Goal: Task Accomplishment & Management: Complete application form

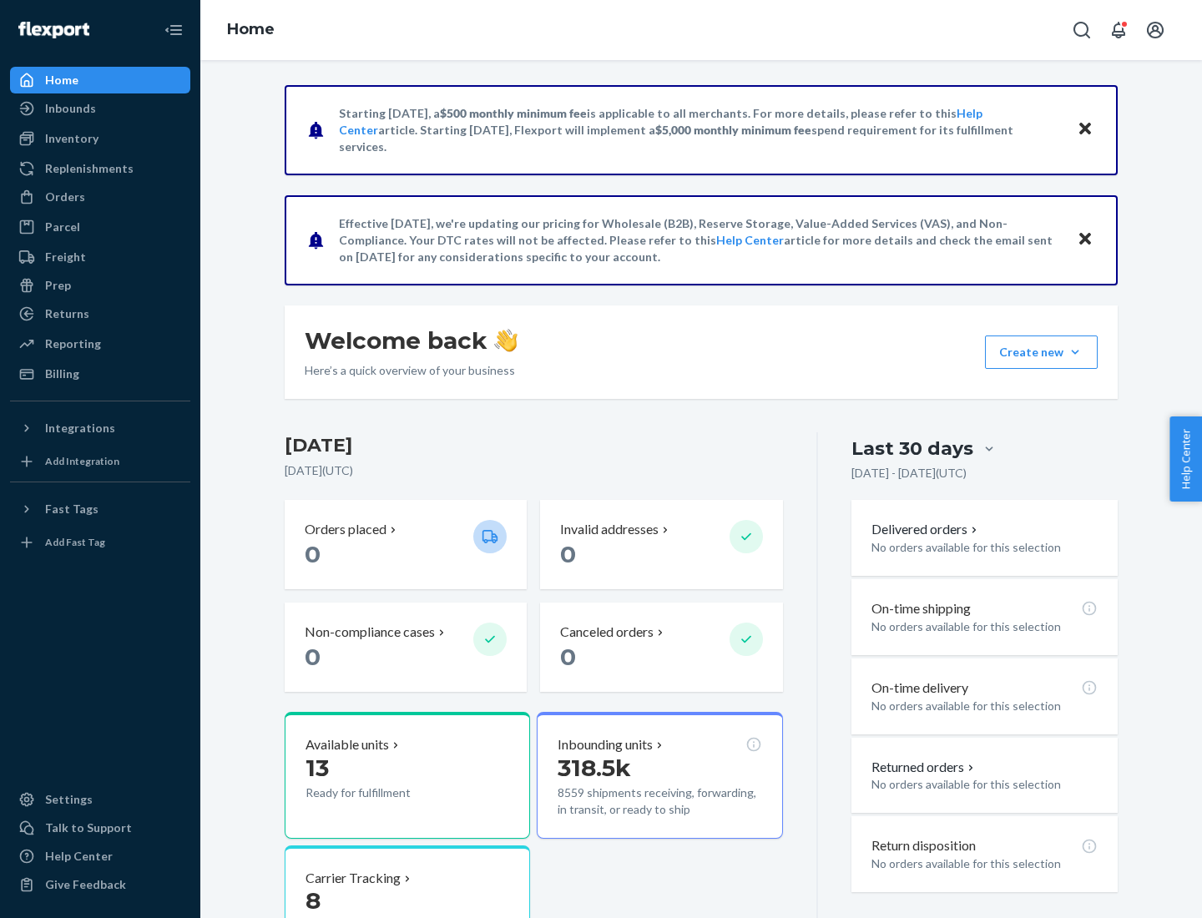
click at [1075, 352] on button "Create new Create new inbound Create new order Create new product" at bounding box center [1041, 351] width 113 height 33
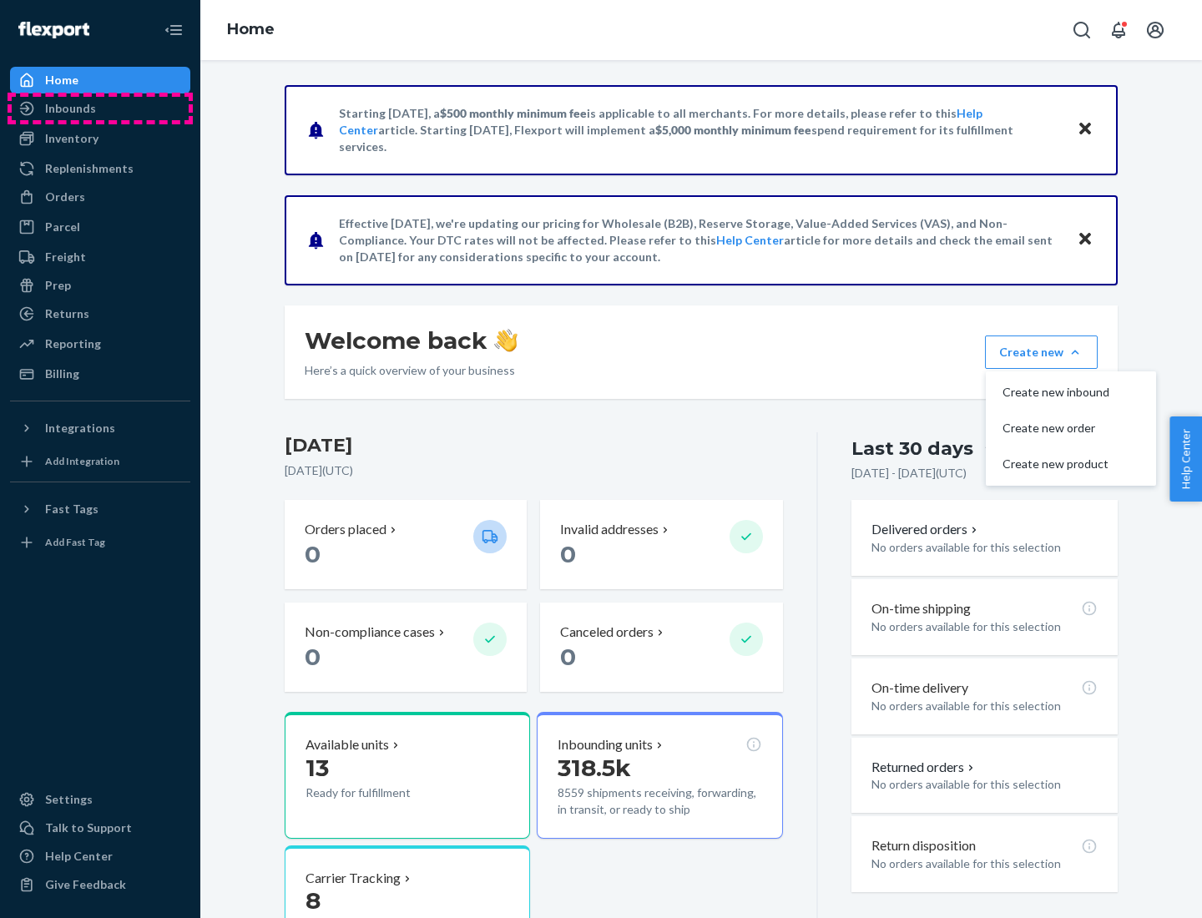
click at [100, 108] on div "Inbounds" at bounding box center [100, 108] width 177 height 23
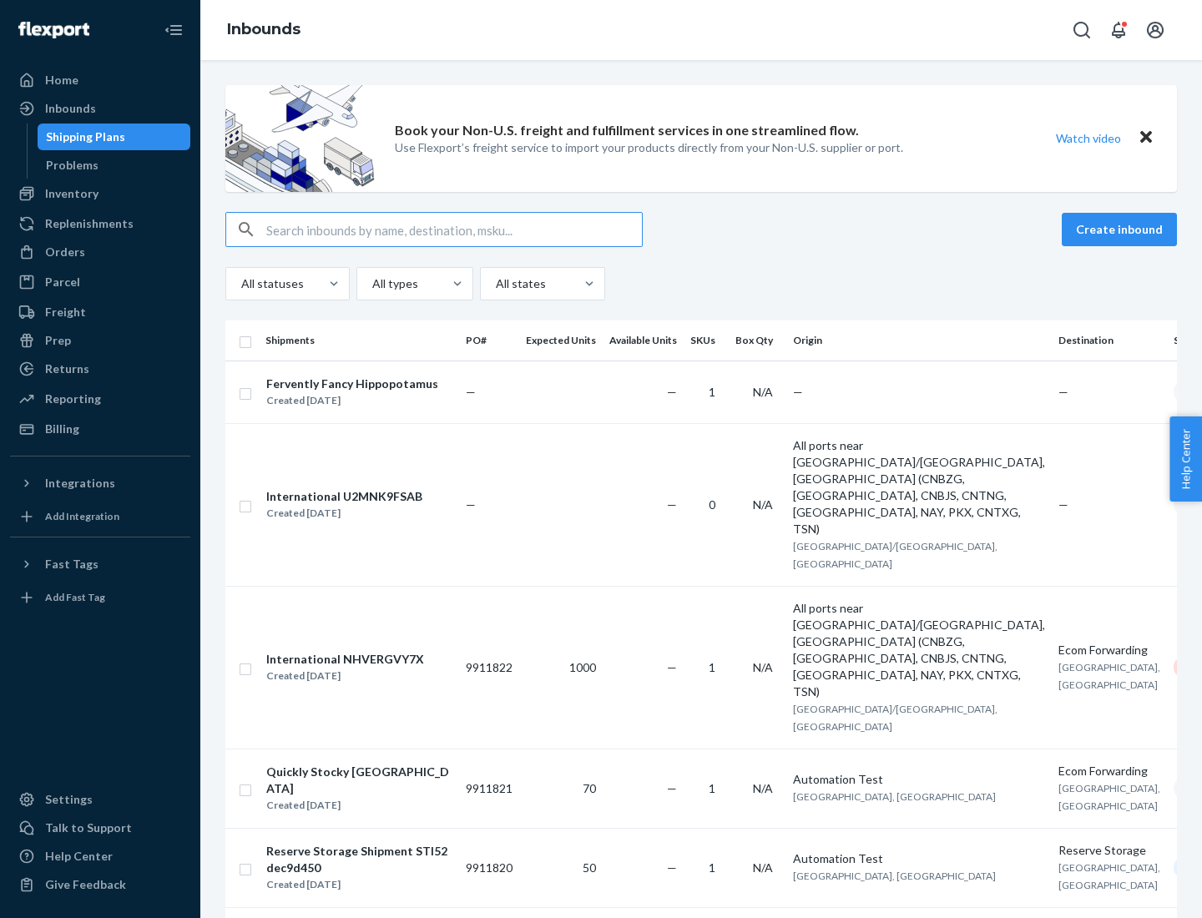
click at [1121, 229] on button "Create inbound" at bounding box center [1118, 229] width 115 height 33
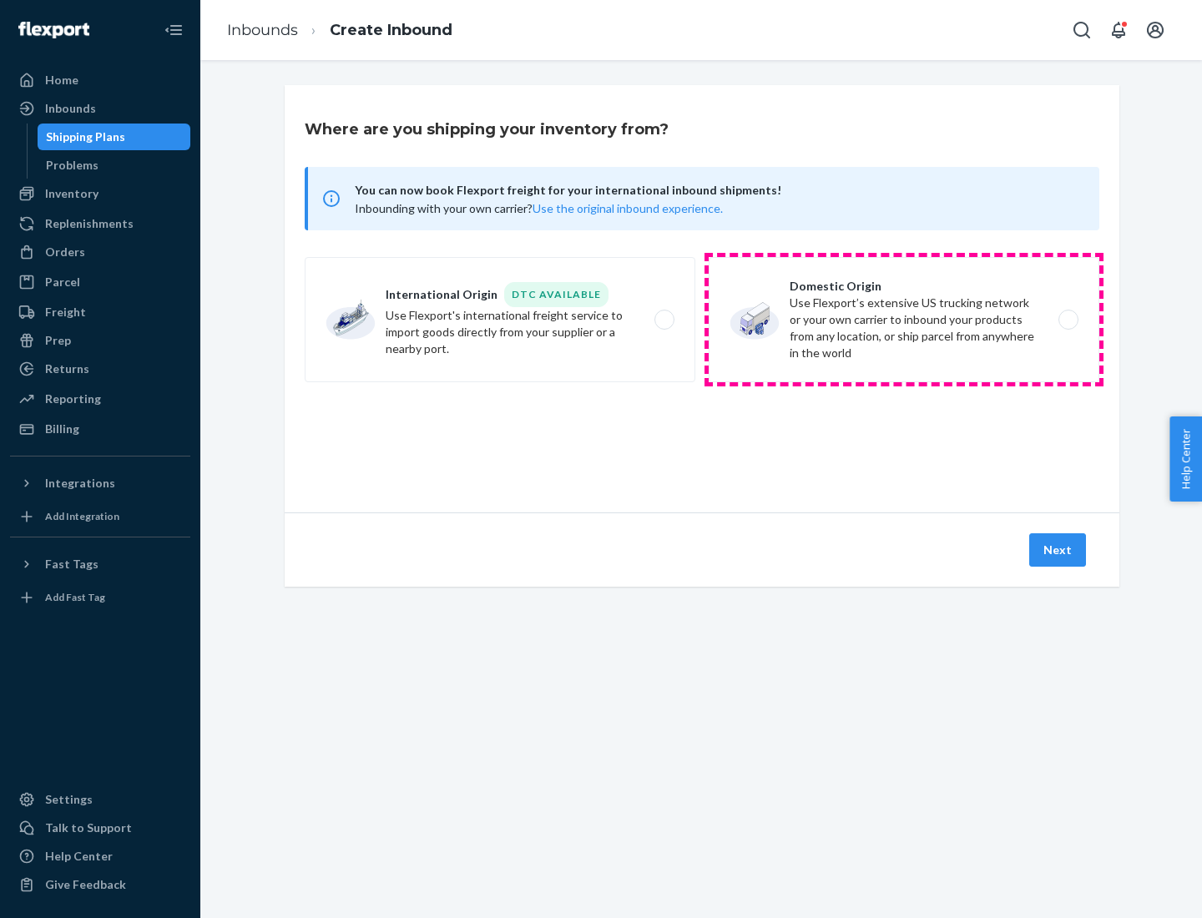
click at [904, 320] on label "Domestic Origin Use Flexport’s extensive US trucking network or your own carrie…" at bounding box center [903, 319] width 390 height 125
click at [1067, 320] on input "Domestic Origin Use Flexport’s extensive US trucking network or your own carrie…" at bounding box center [1072, 320] width 11 height 11
radio input "true"
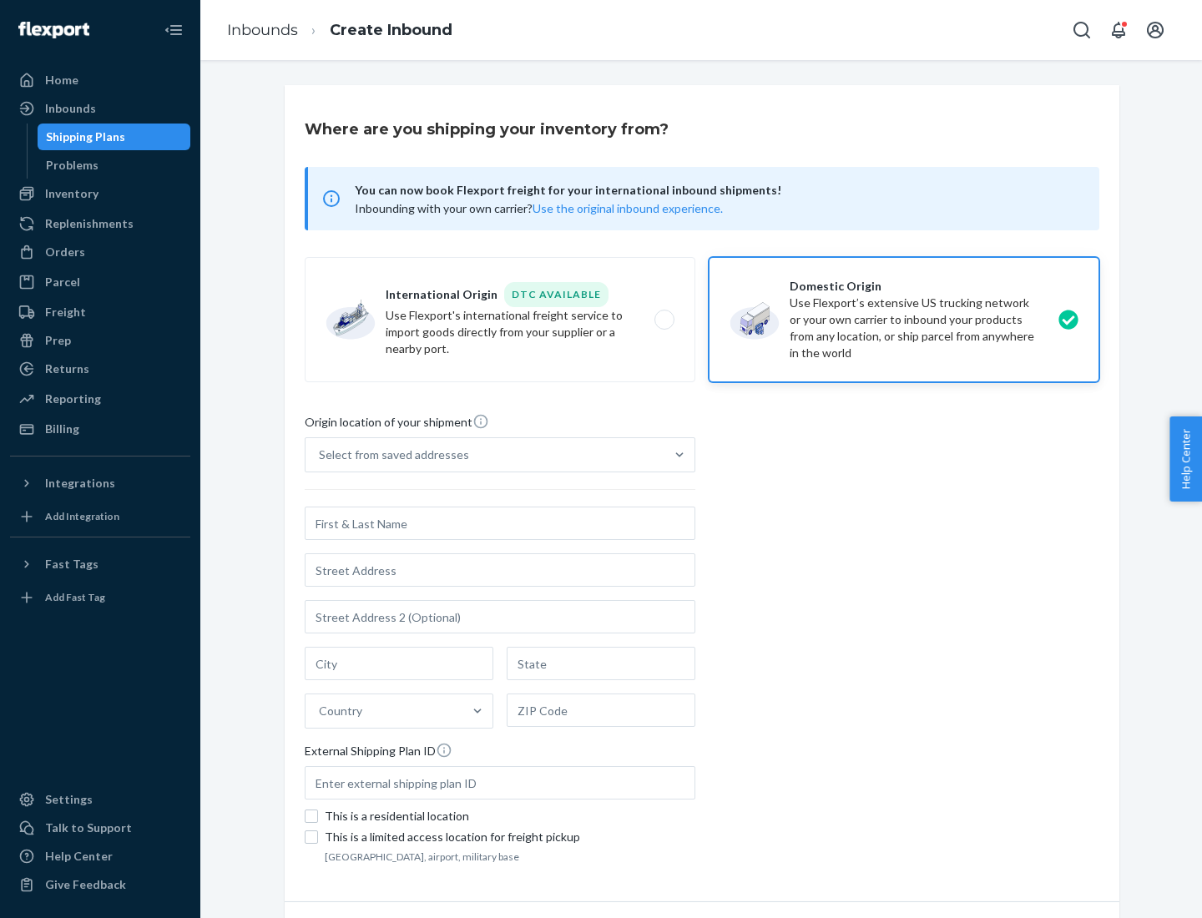
click at [390, 455] on div "Select from saved addresses" at bounding box center [394, 454] width 150 height 17
click at [320, 455] on input "Select from saved addresses" at bounding box center [320, 454] width 2 height 17
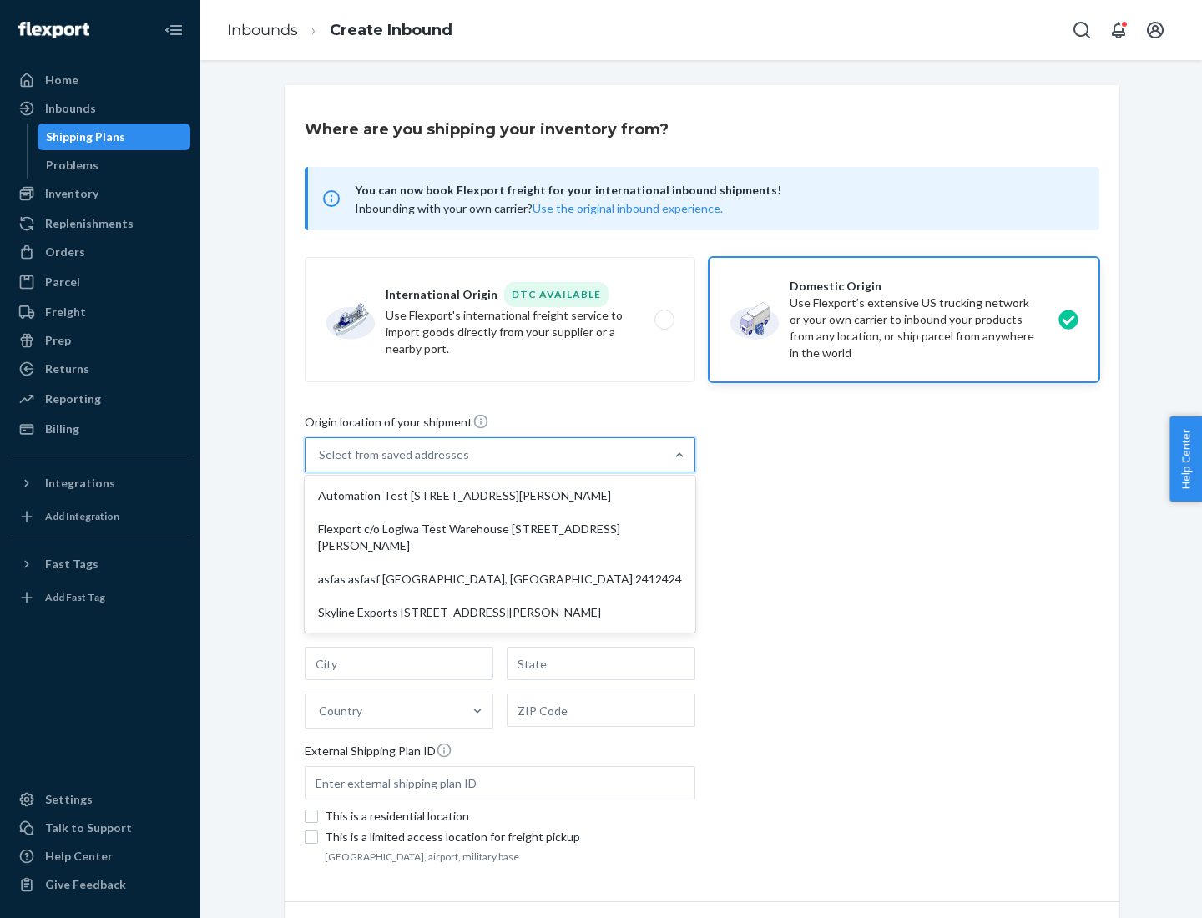
scroll to position [7, 0]
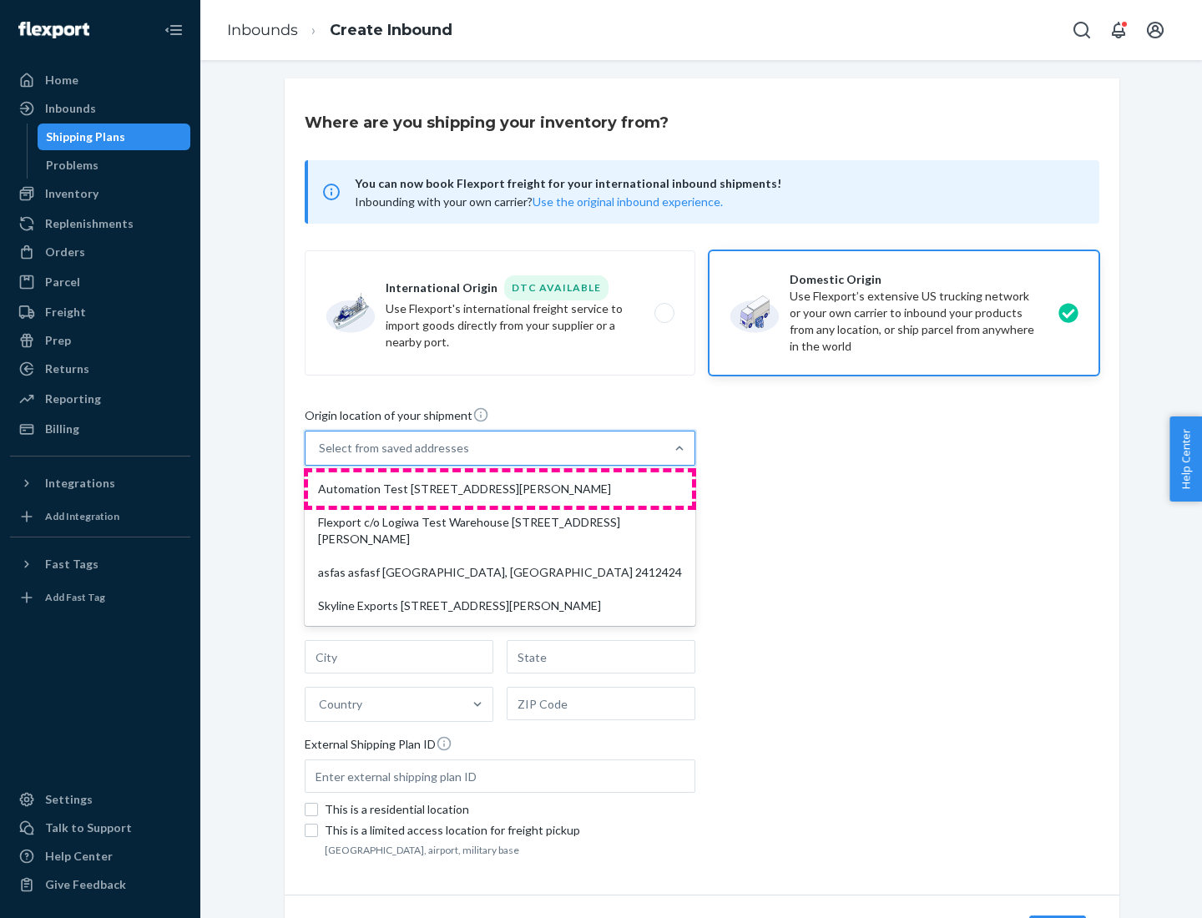
click at [500, 489] on div "Automation Test [STREET_ADDRESS][PERSON_NAME]" at bounding box center [500, 488] width 384 height 33
click at [320, 456] on input "option Automation Test [STREET_ADDRESS][PERSON_NAME] focused, 1 of 4. 4 results…" at bounding box center [320, 448] width 2 height 17
type input "Automation Test"
type input "9th Floor"
type input "[GEOGRAPHIC_DATA]"
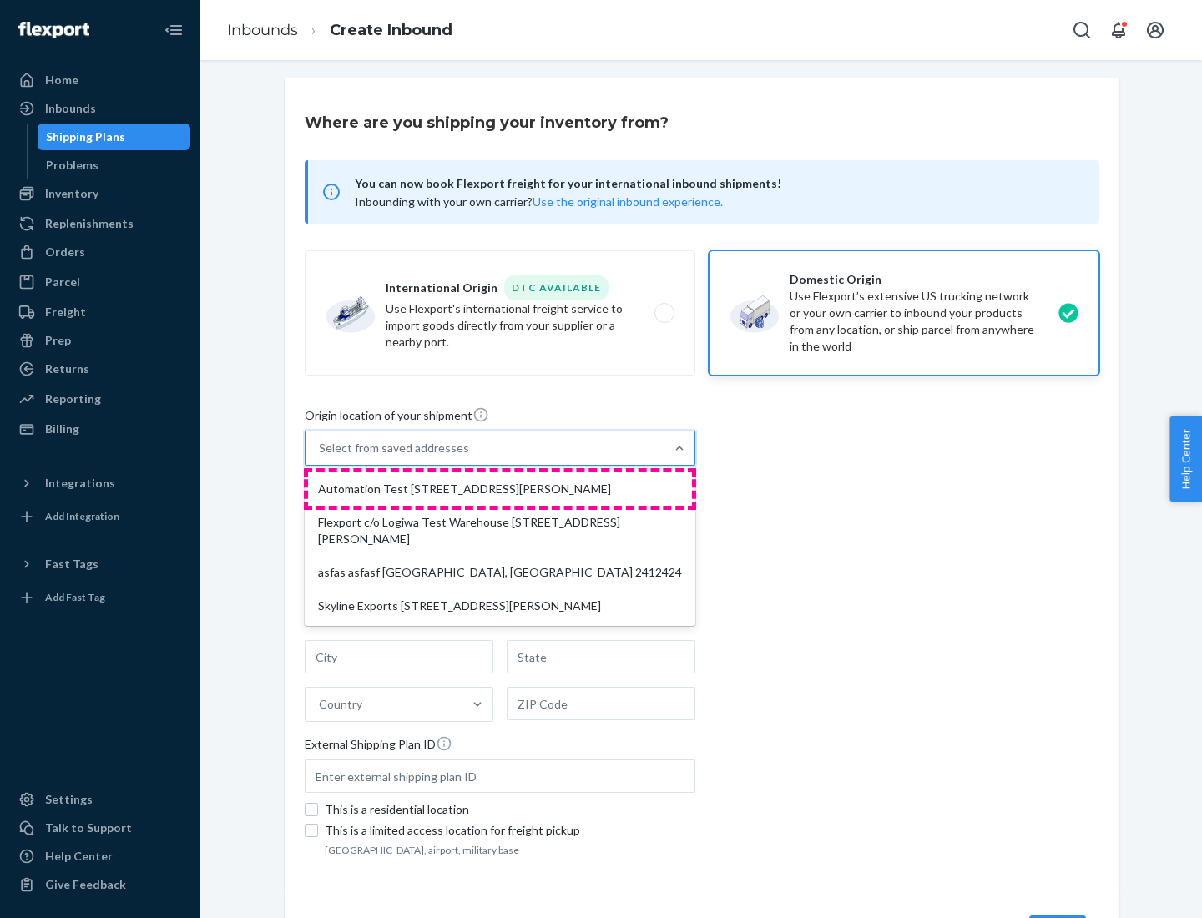
type input "CA"
type input "94104"
type input "[STREET_ADDRESS][PERSON_NAME]"
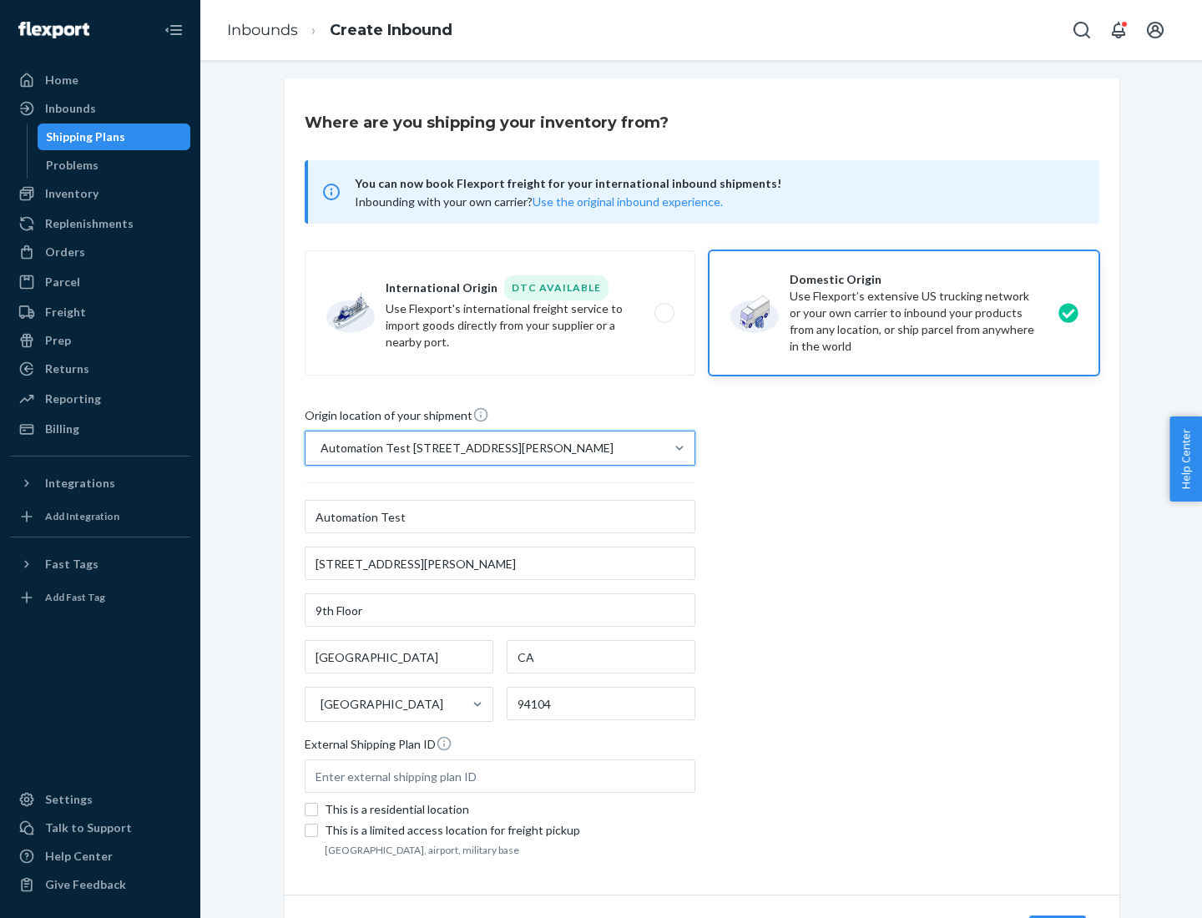
scroll to position [98, 0]
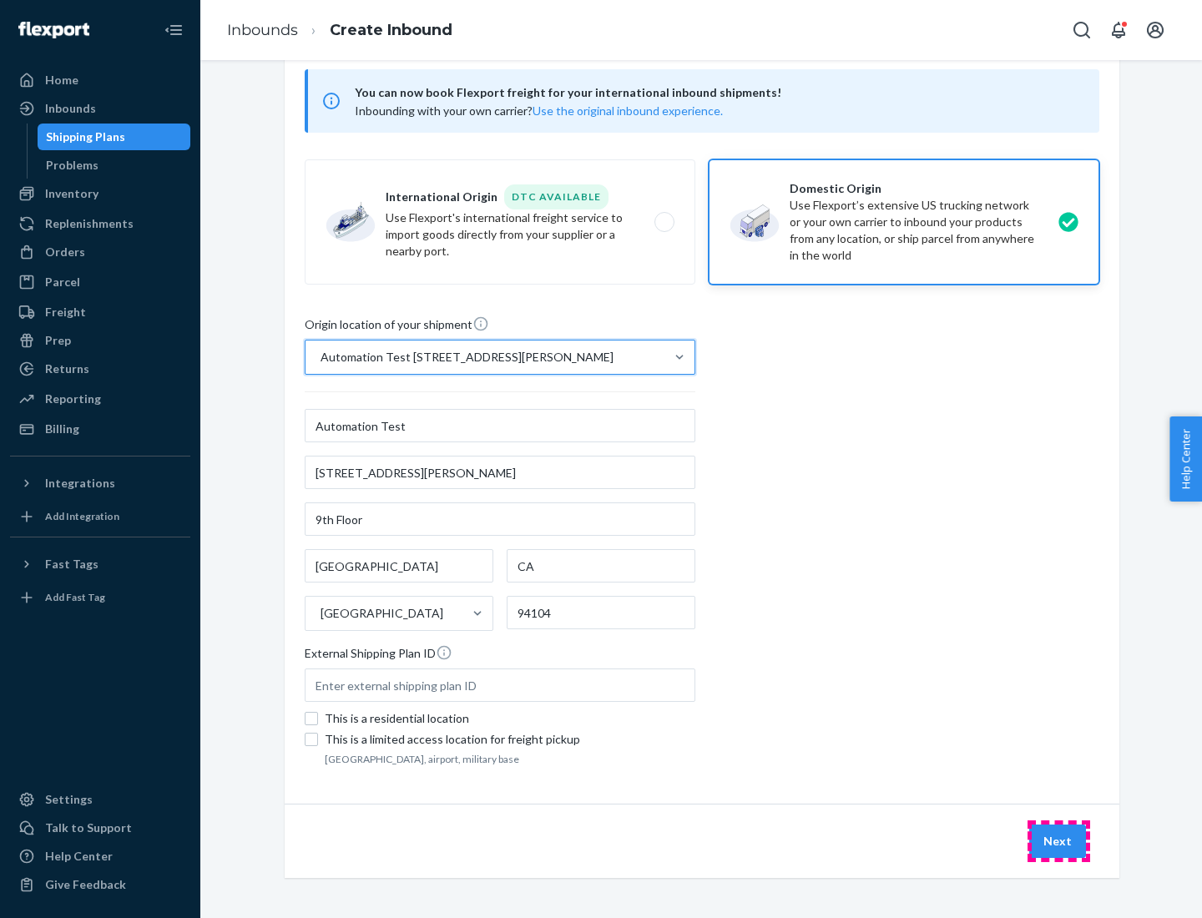
click at [1058, 841] on button "Next" at bounding box center [1057, 840] width 57 height 33
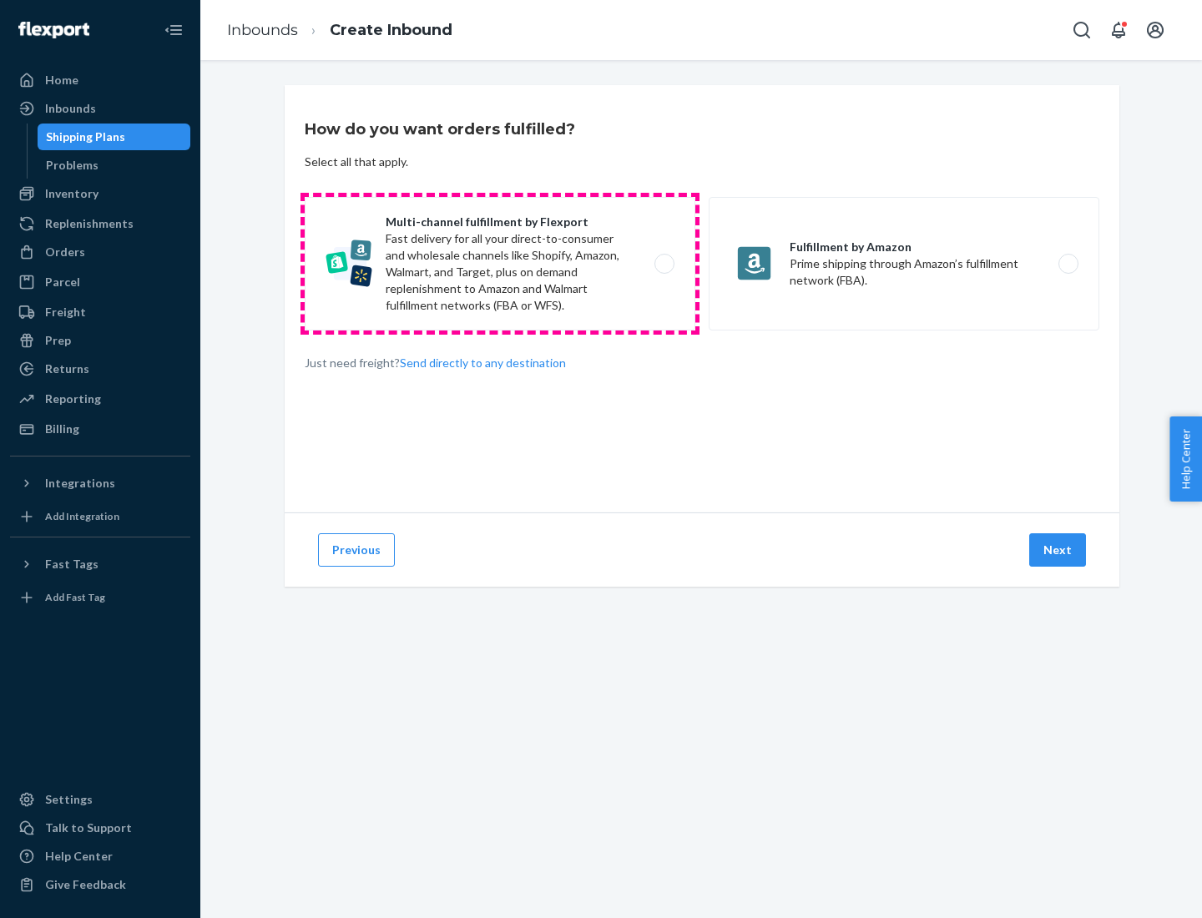
click at [500, 264] on label "Multi-channel fulfillment by Flexport Fast delivery for all your direct-to-cons…" at bounding box center [500, 264] width 390 height 134
click at [663, 264] on input "Multi-channel fulfillment by Flexport Fast delivery for all your direct-to-cons…" at bounding box center [668, 264] width 11 height 11
radio input "true"
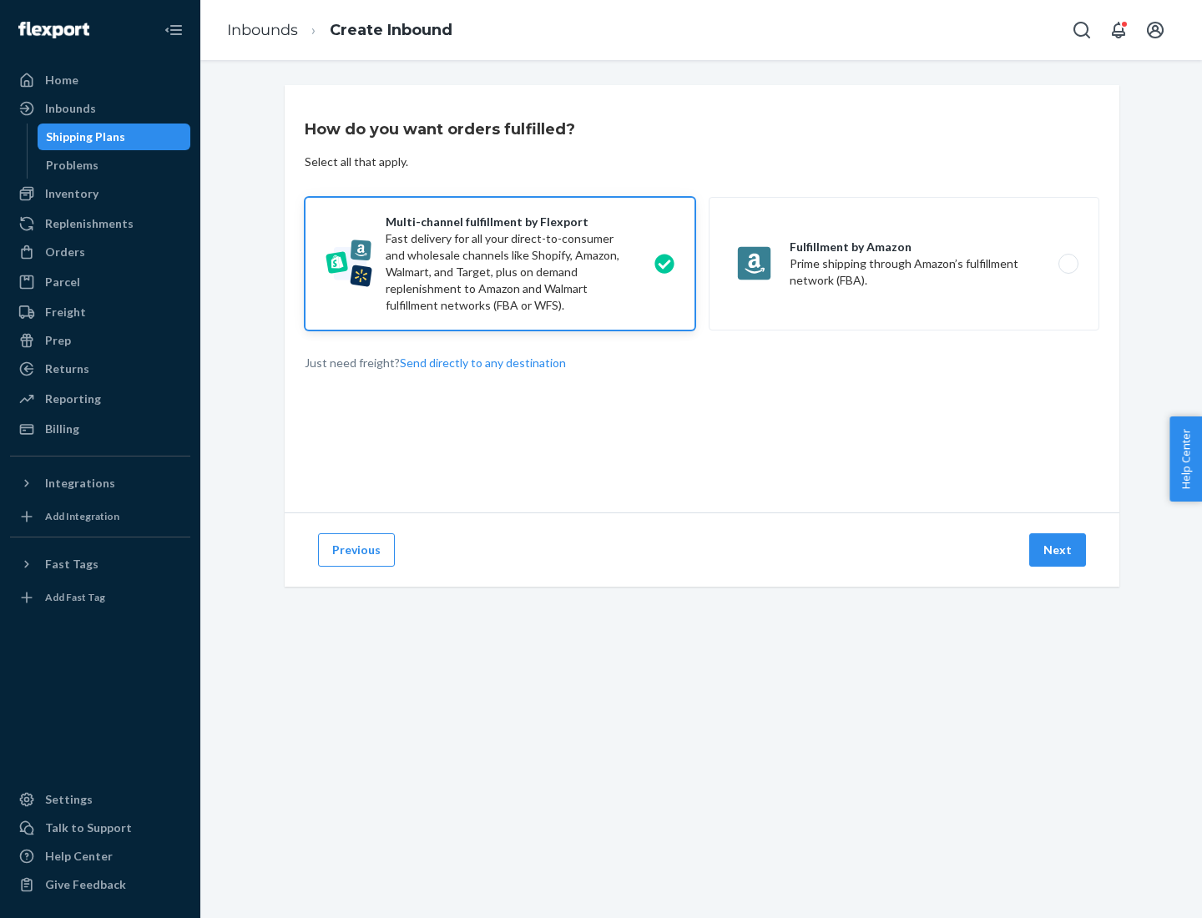
click at [1058, 550] on button "Next" at bounding box center [1057, 549] width 57 height 33
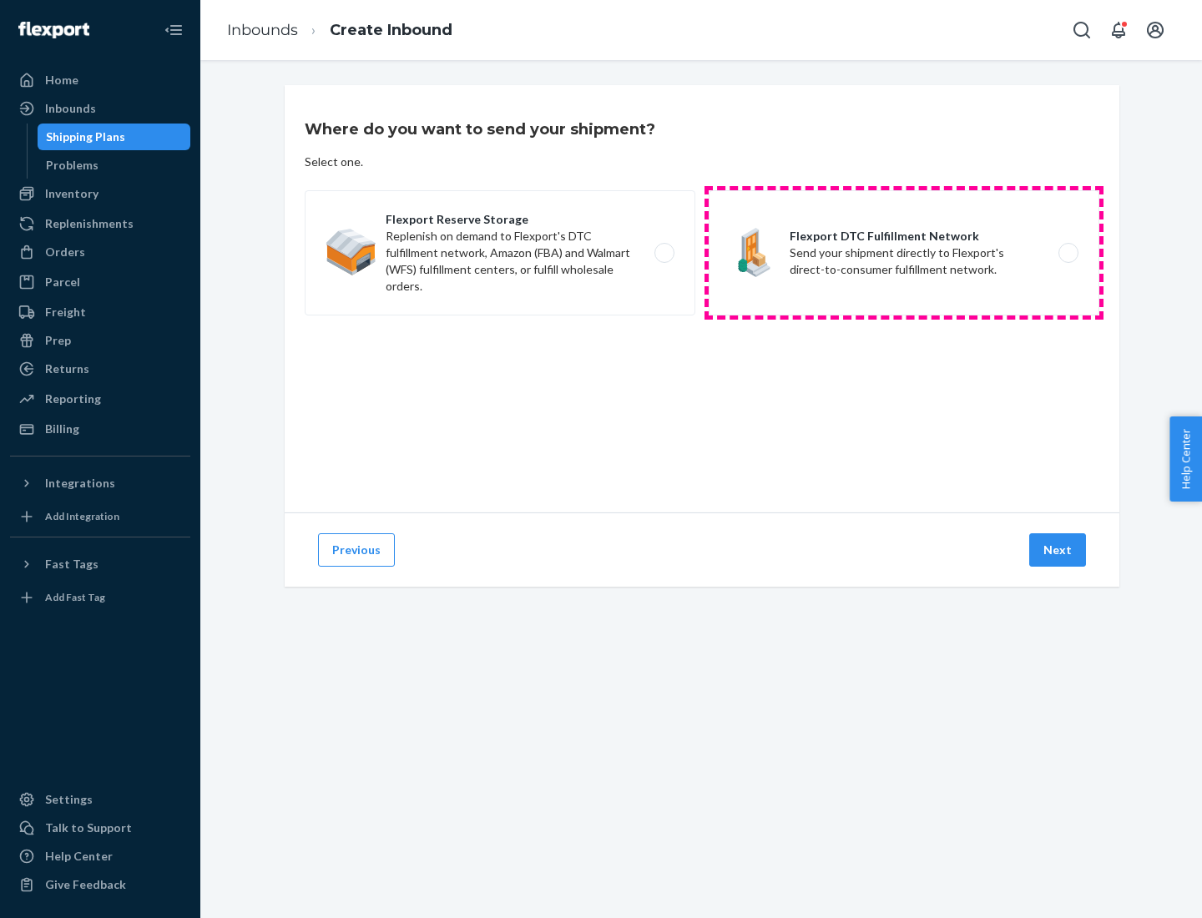
click at [904, 253] on label "Flexport DTC Fulfillment Network Send your shipment directly to Flexport's dire…" at bounding box center [903, 252] width 390 height 125
click at [1067, 253] on input "Flexport DTC Fulfillment Network Send your shipment directly to Flexport's dire…" at bounding box center [1072, 253] width 11 height 11
radio input "true"
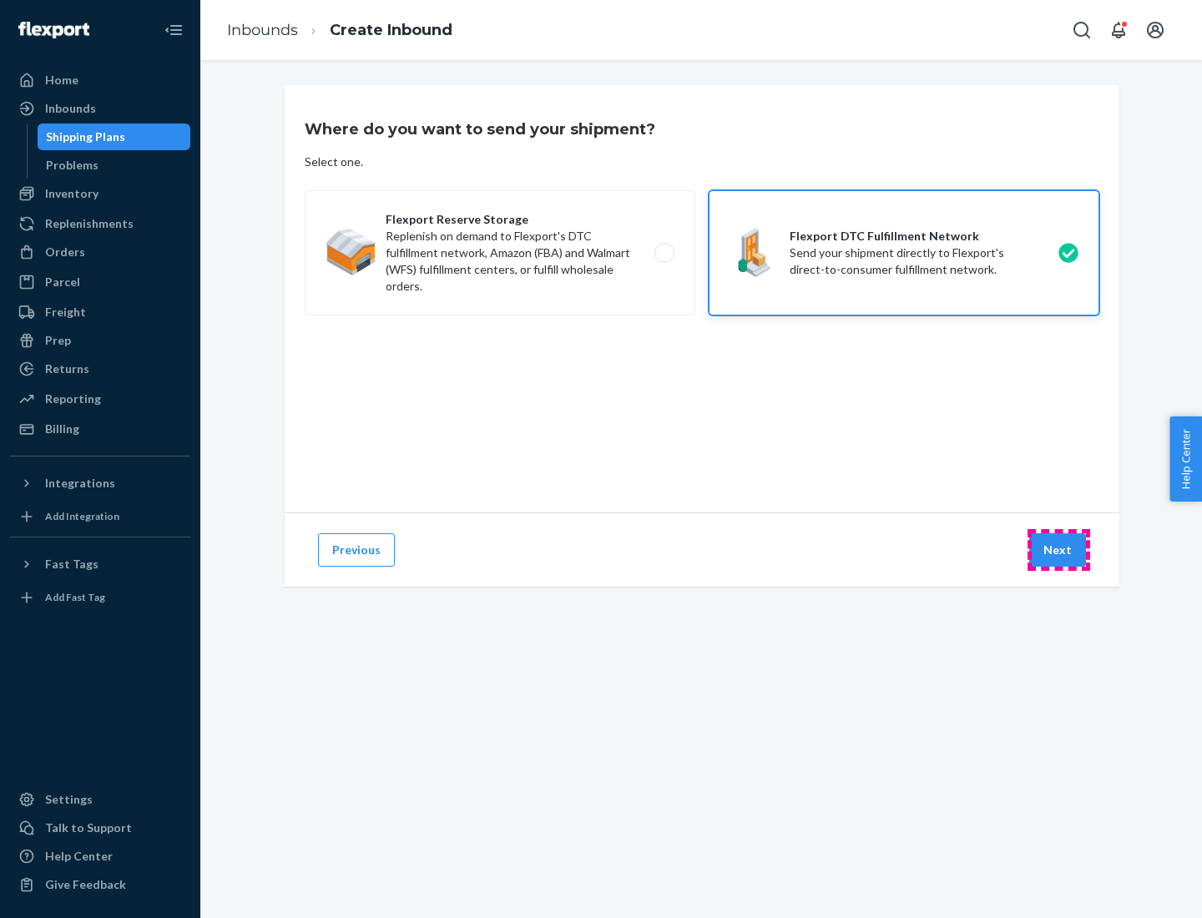
click at [1058, 550] on button "Next" at bounding box center [1057, 549] width 57 height 33
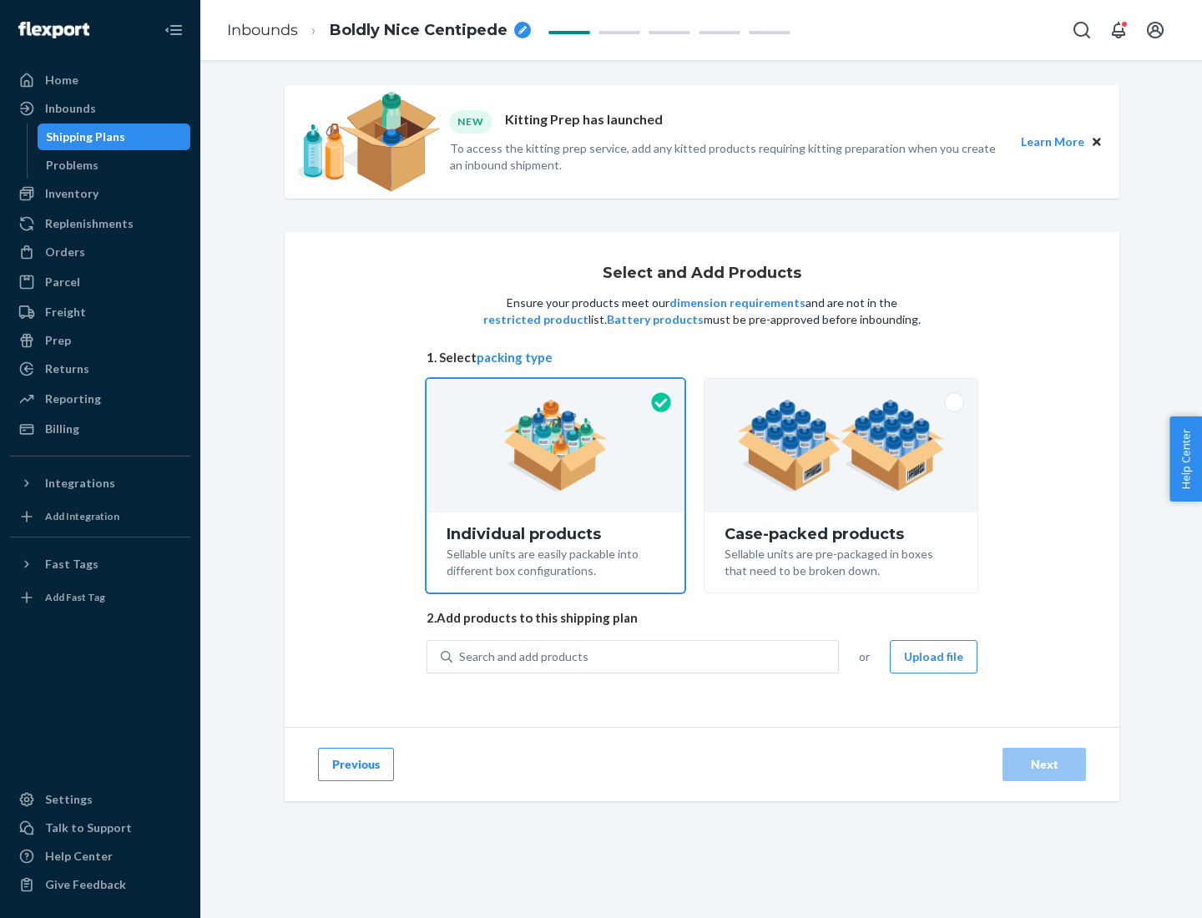
click at [841, 446] on img at bounding box center [841, 446] width 208 height 92
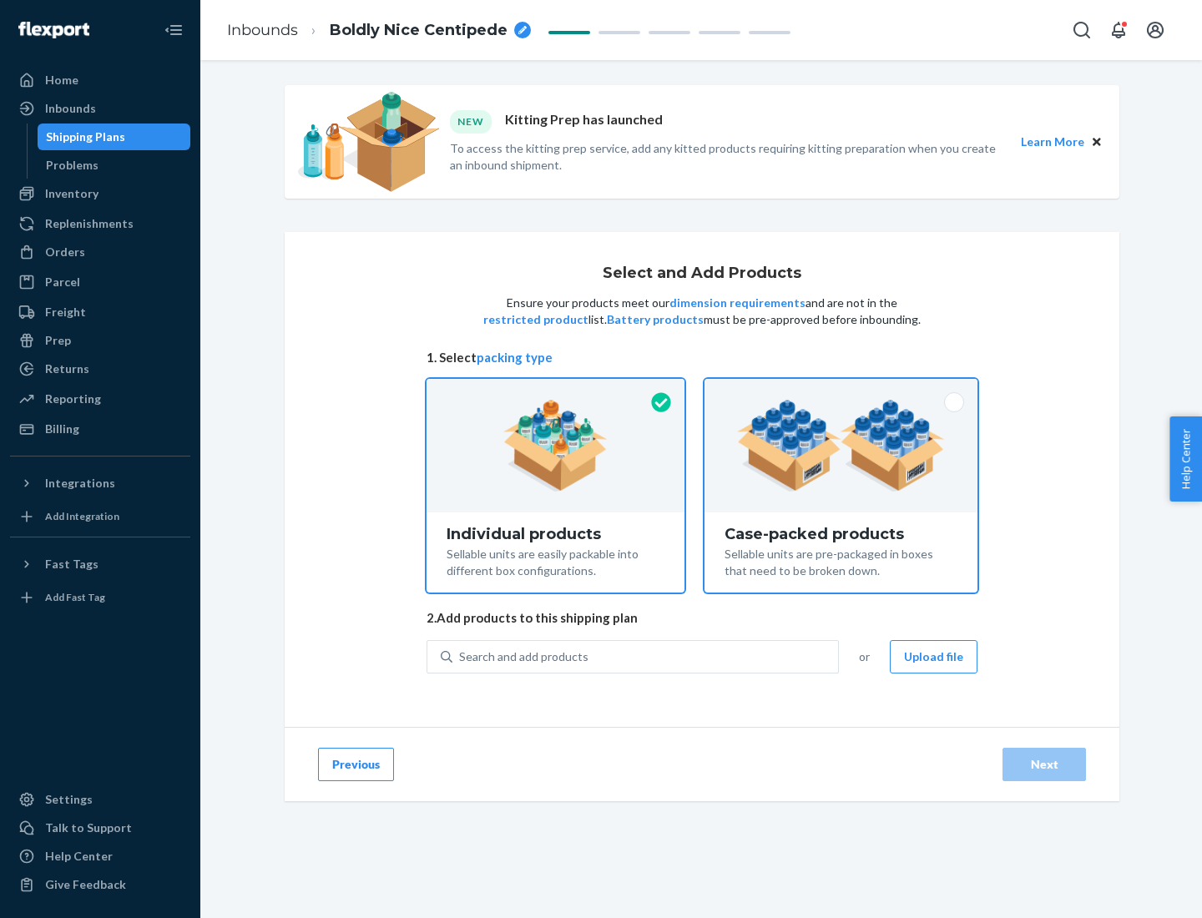
click at [841, 390] on input "Case-packed products Sellable units are pre-packaged in boxes that need to be b…" at bounding box center [840, 384] width 11 height 11
radio input "true"
radio input "false"
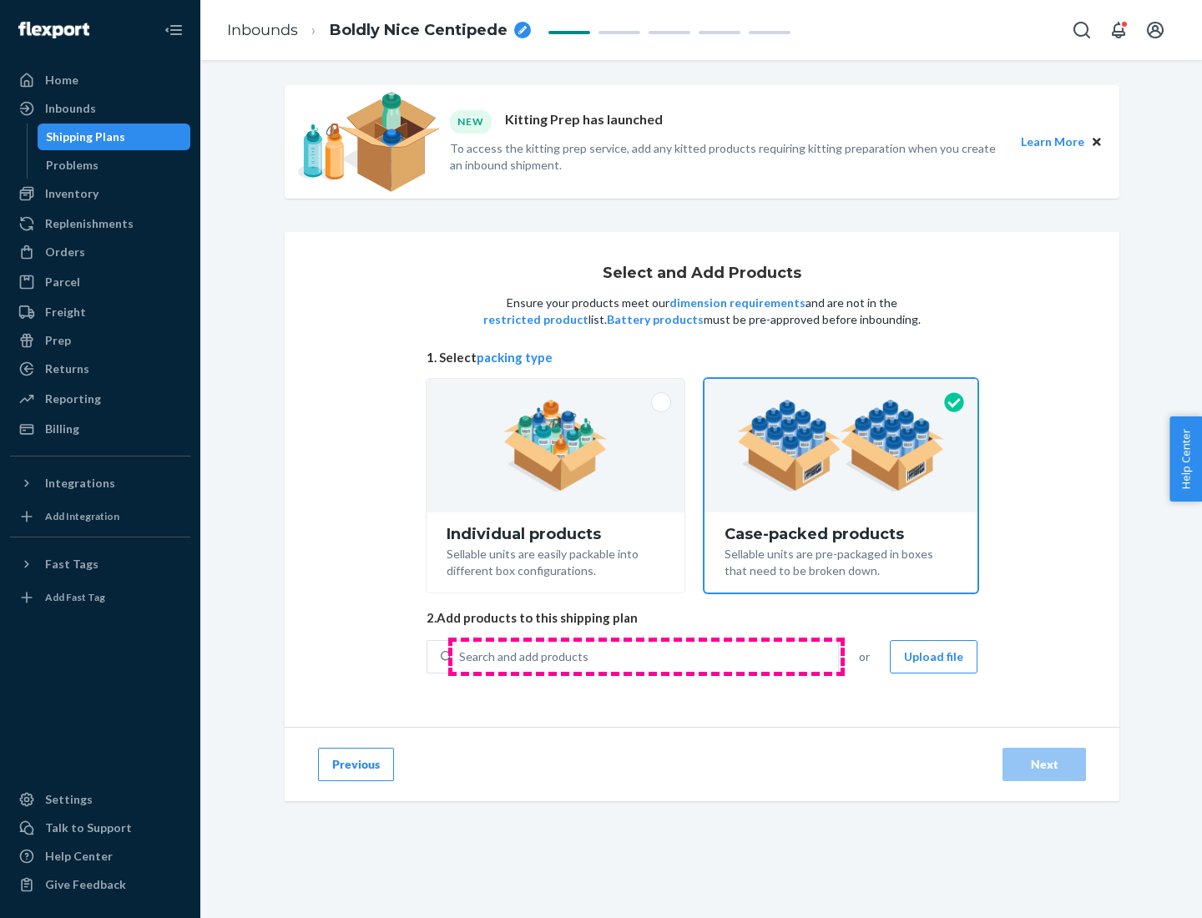
click at [646, 656] on div "Search and add products" at bounding box center [644, 657] width 385 height 30
click at [461, 656] on input "Search and add products" at bounding box center [460, 656] width 2 height 17
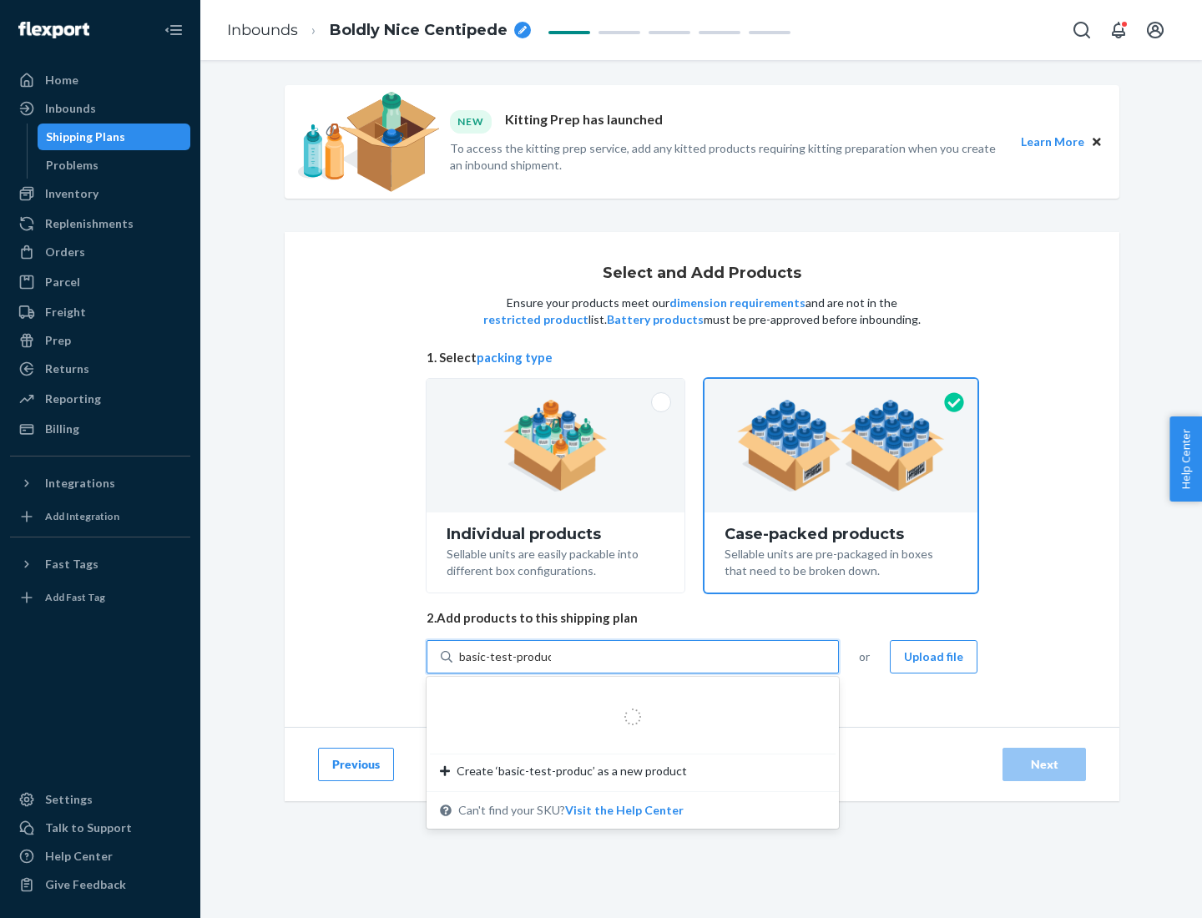
type input "basic-test-product-1"
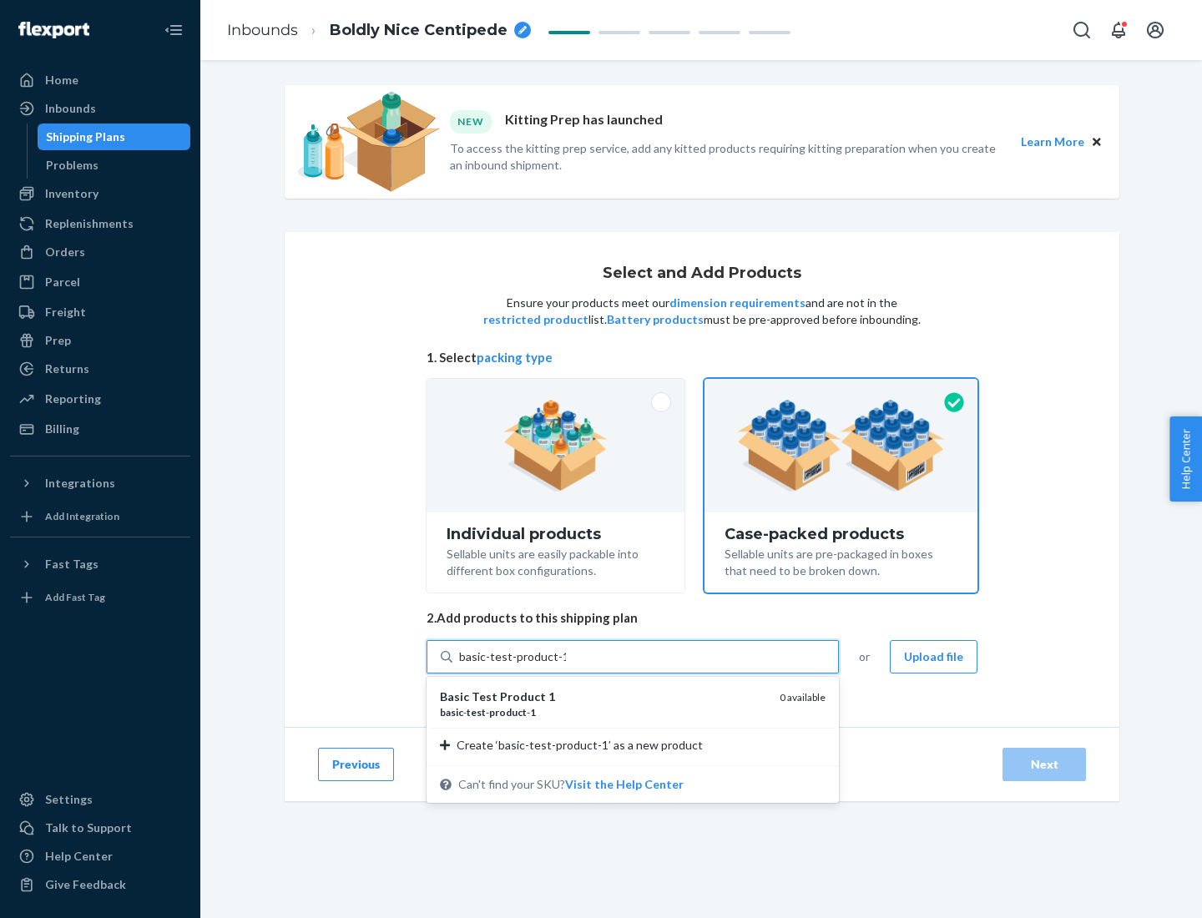
click at [603, 712] on div "basic - test - product - 1" at bounding box center [603, 712] width 326 height 14
click at [566, 665] on input "basic-test-product-1" at bounding box center [512, 656] width 107 height 17
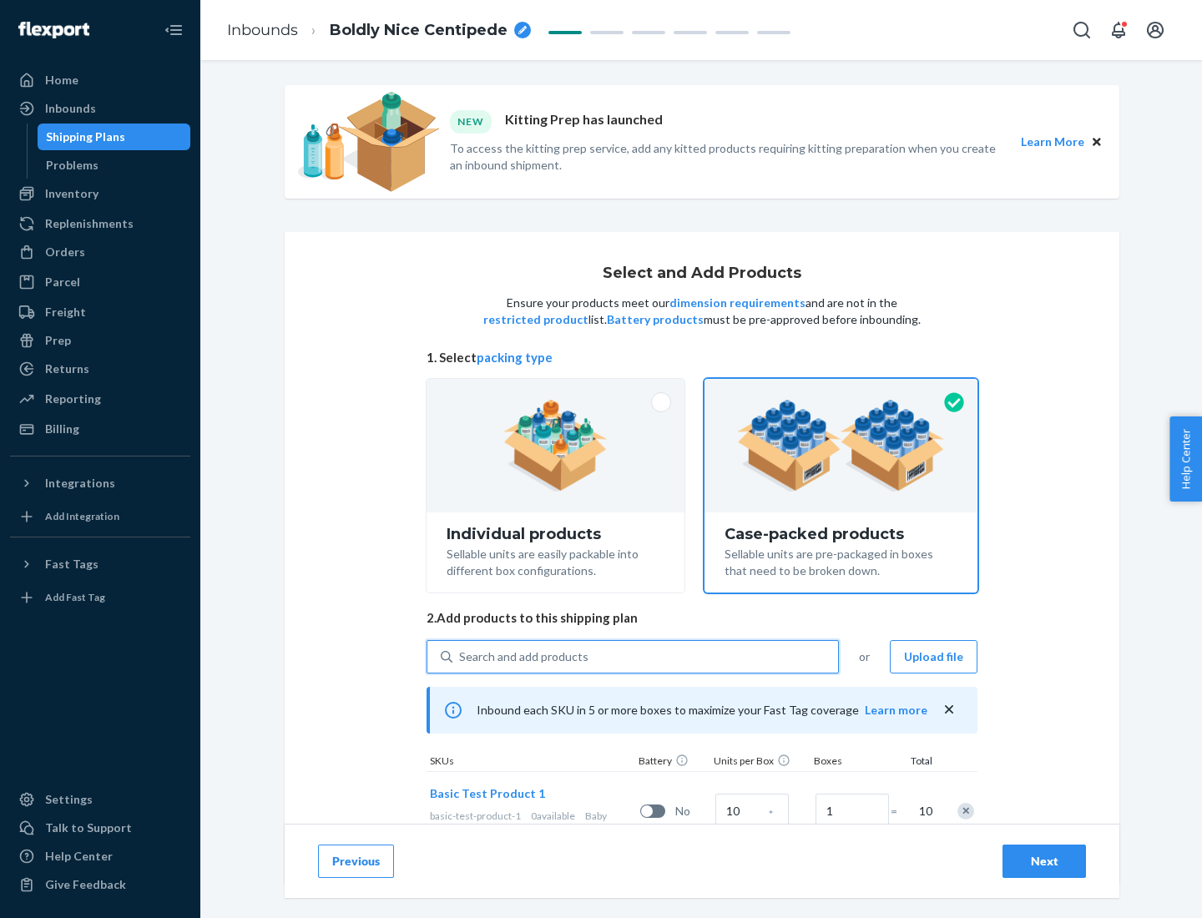
scroll to position [60, 0]
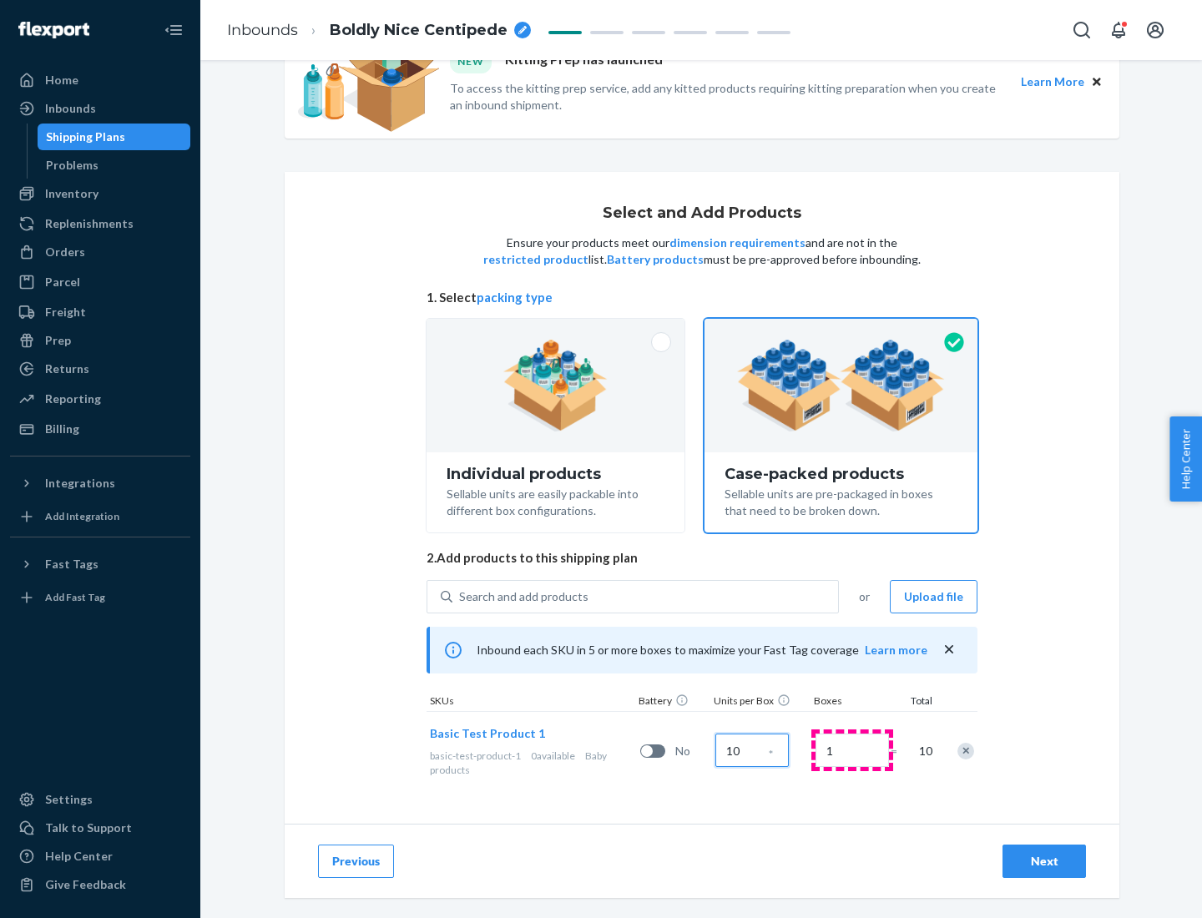
type input "10"
type input "7"
click at [1044, 861] on div "Next" at bounding box center [1043, 861] width 55 height 17
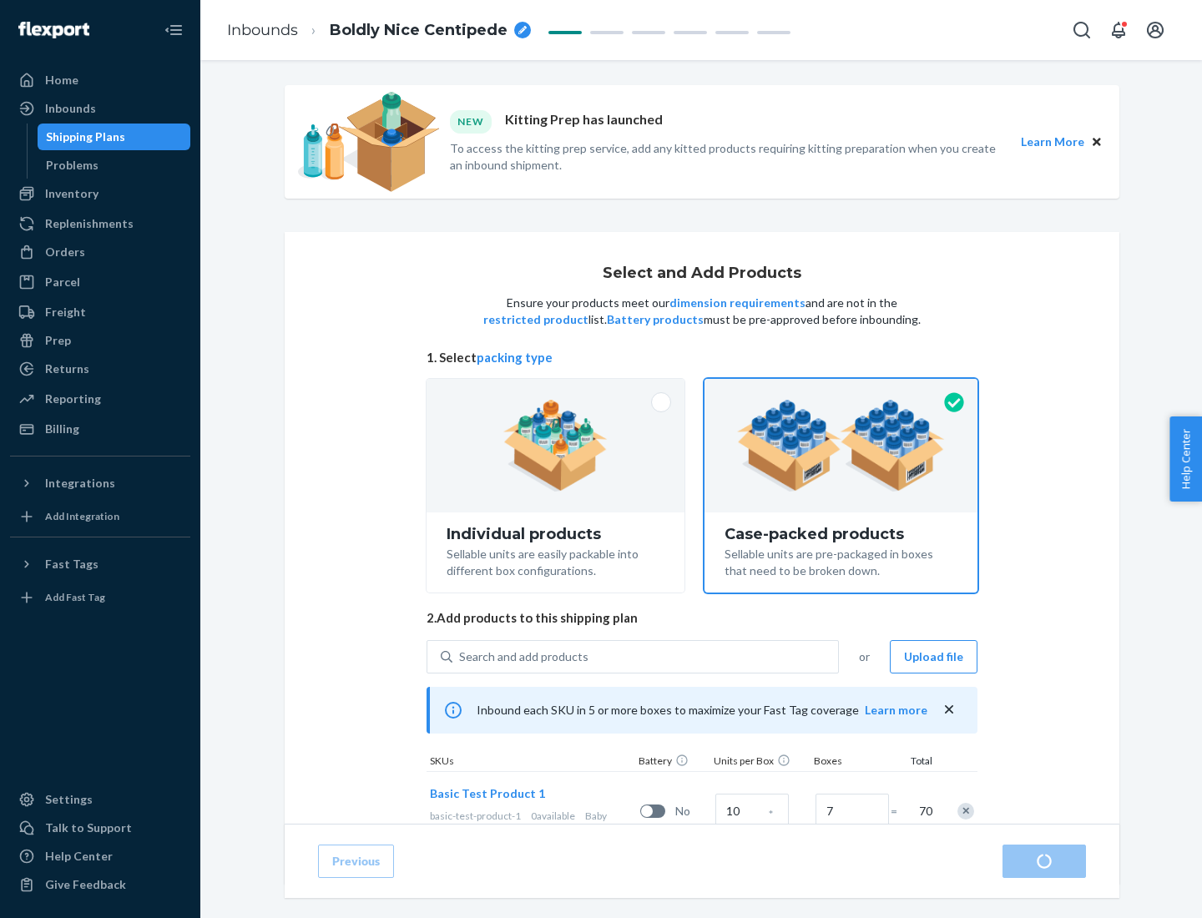
radio input "true"
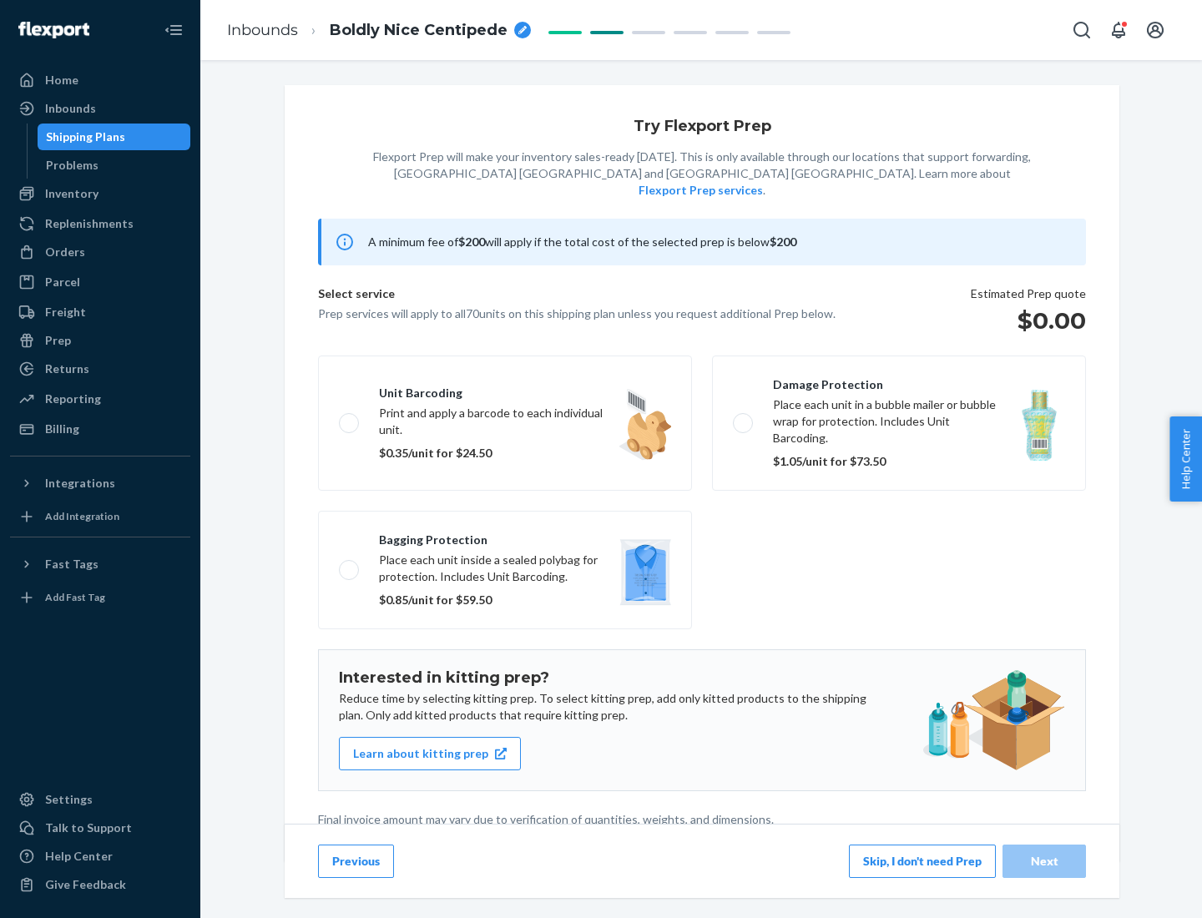
scroll to position [4, 0]
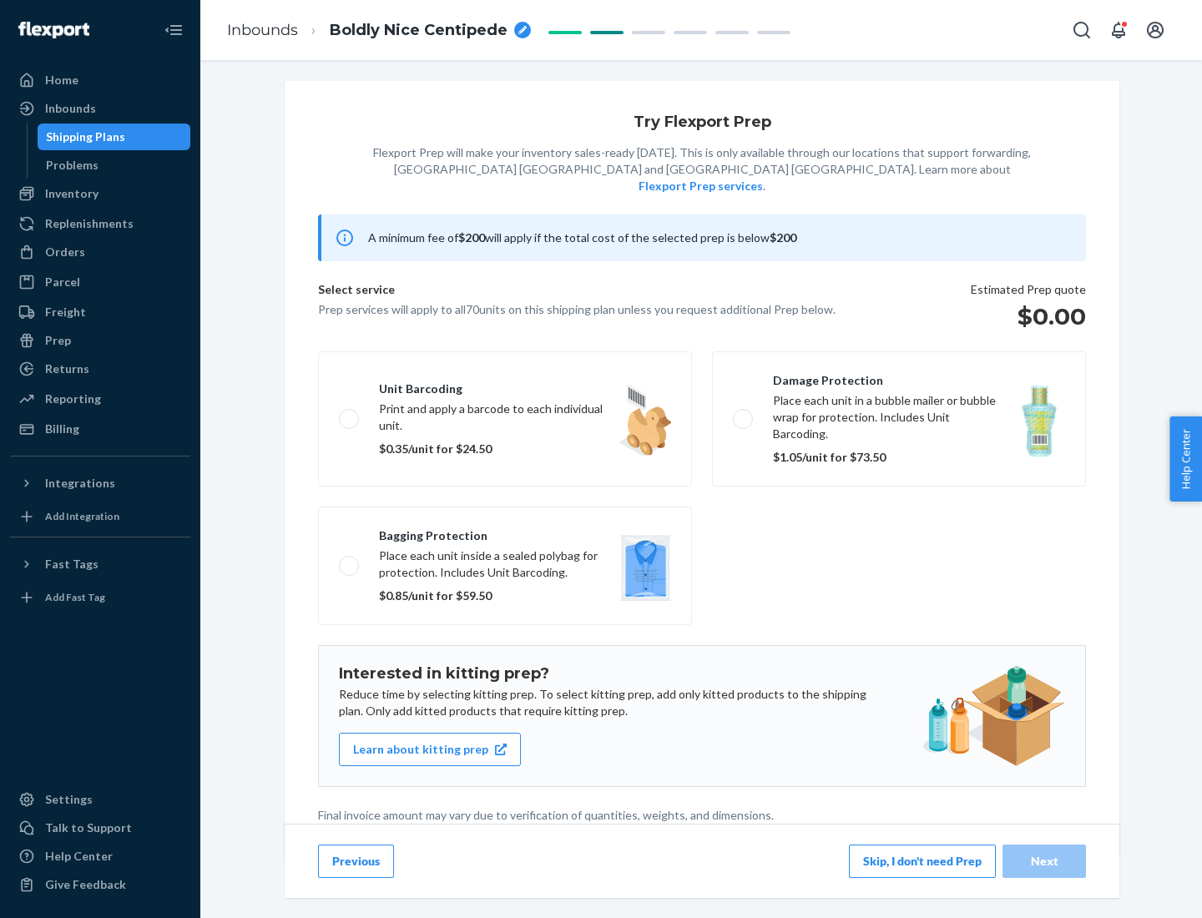
click at [505, 532] on label "Bagging protection Place each unit inside a sealed polybag for protection. Incl…" at bounding box center [505, 565] width 374 height 118
click at [350, 560] on input "Bagging protection Place each unit inside a sealed polybag for protection. Incl…" at bounding box center [344, 565] width 11 height 11
checkbox input "true"
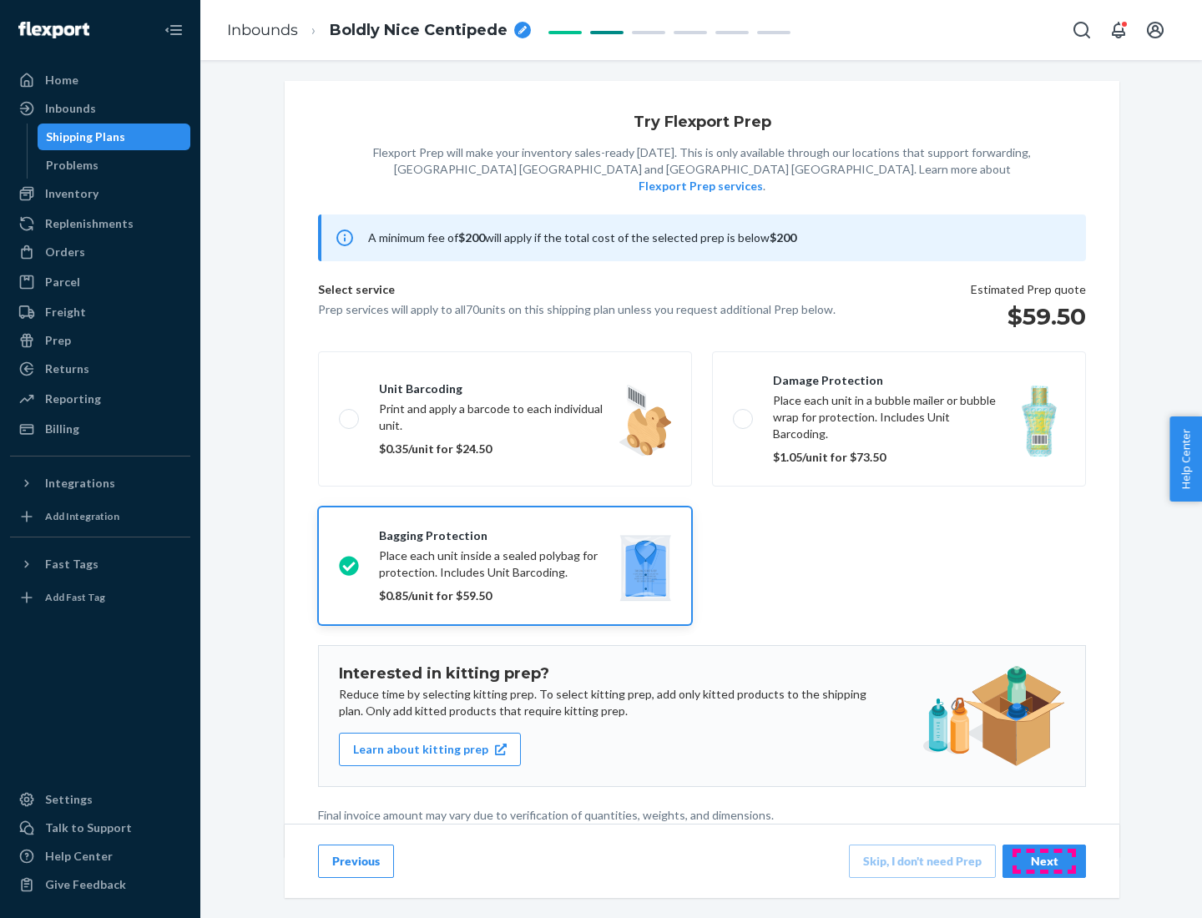
click at [1044, 860] on div "Next" at bounding box center [1043, 861] width 55 height 17
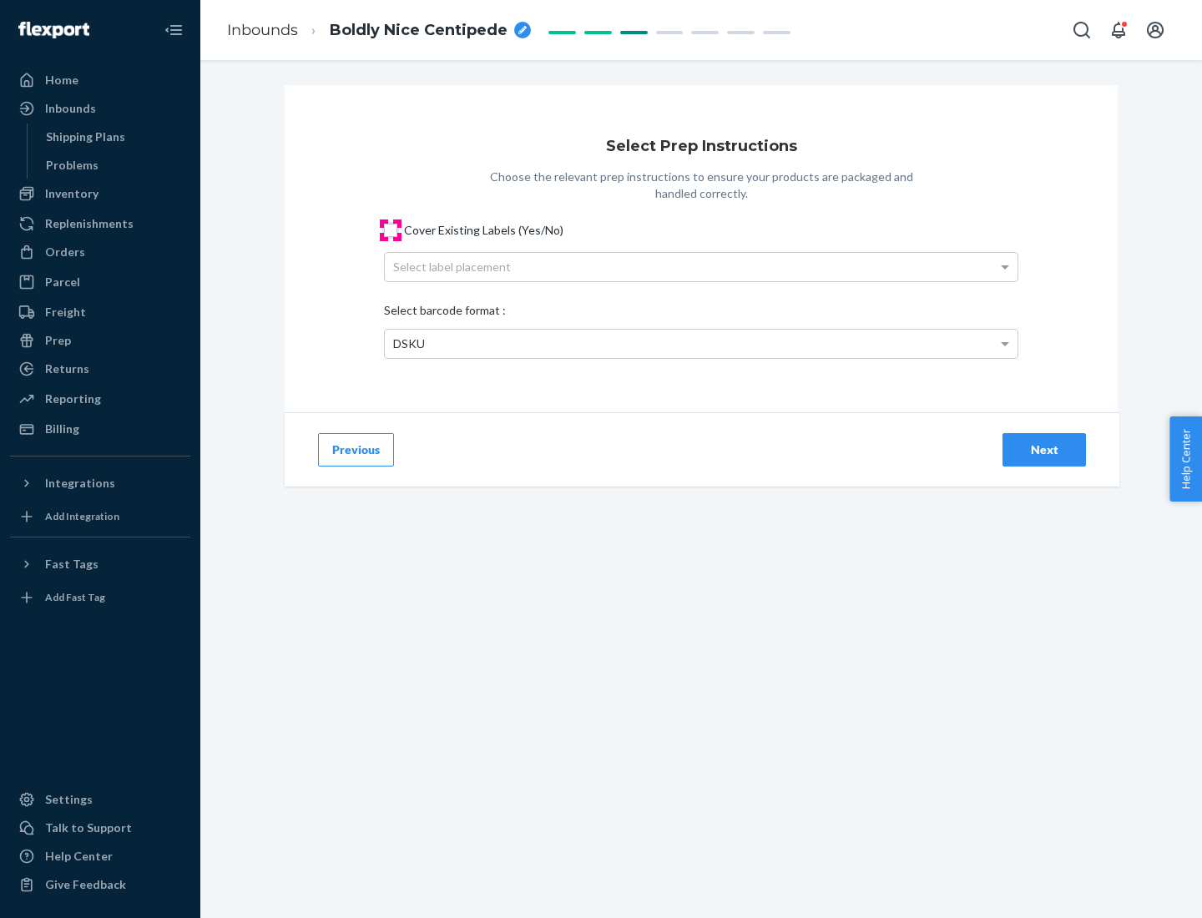
click at [390, 229] on input "Cover Existing Labels (Yes/No)" at bounding box center [390, 230] width 13 height 13
checkbox input "true"
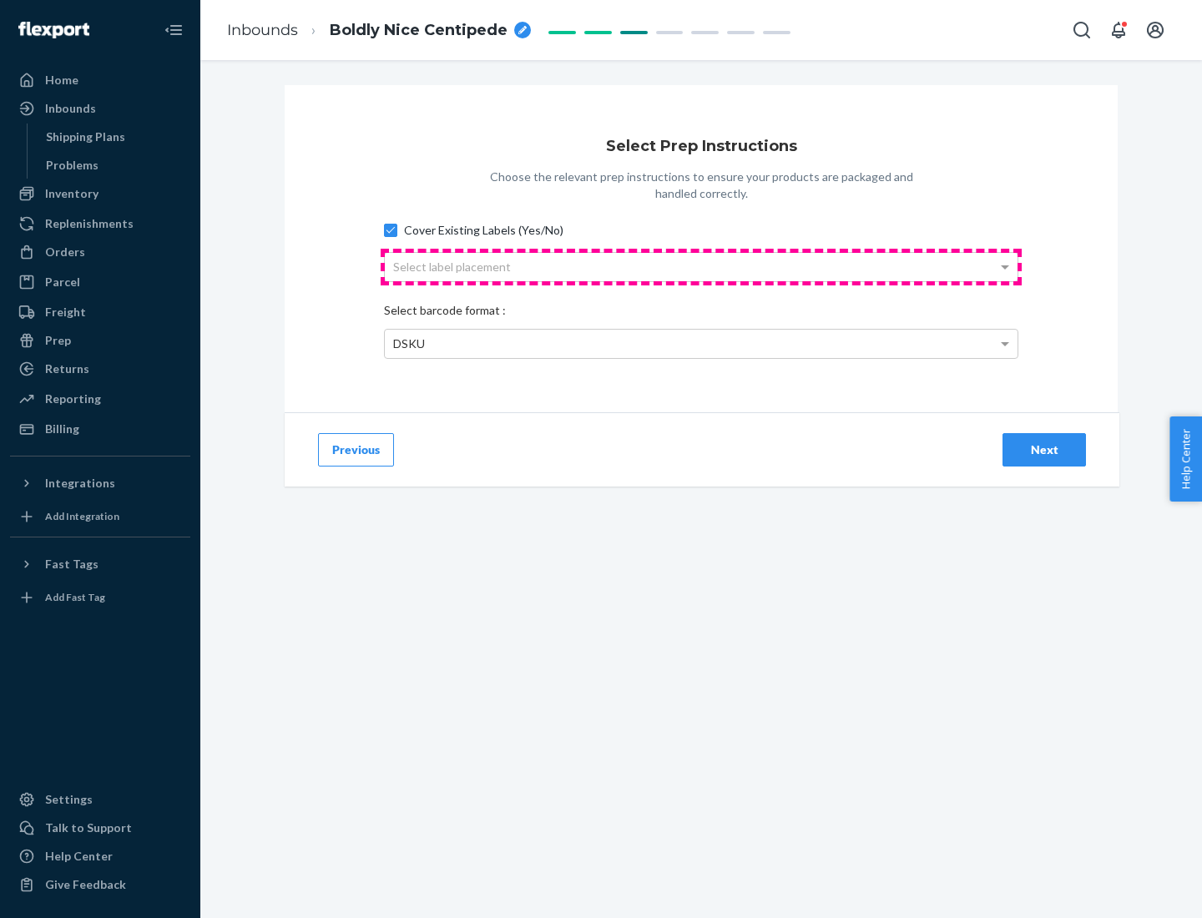
click at [701, 266] on div "Select label placement" at bounding box center [701, 267] width 632 height 28
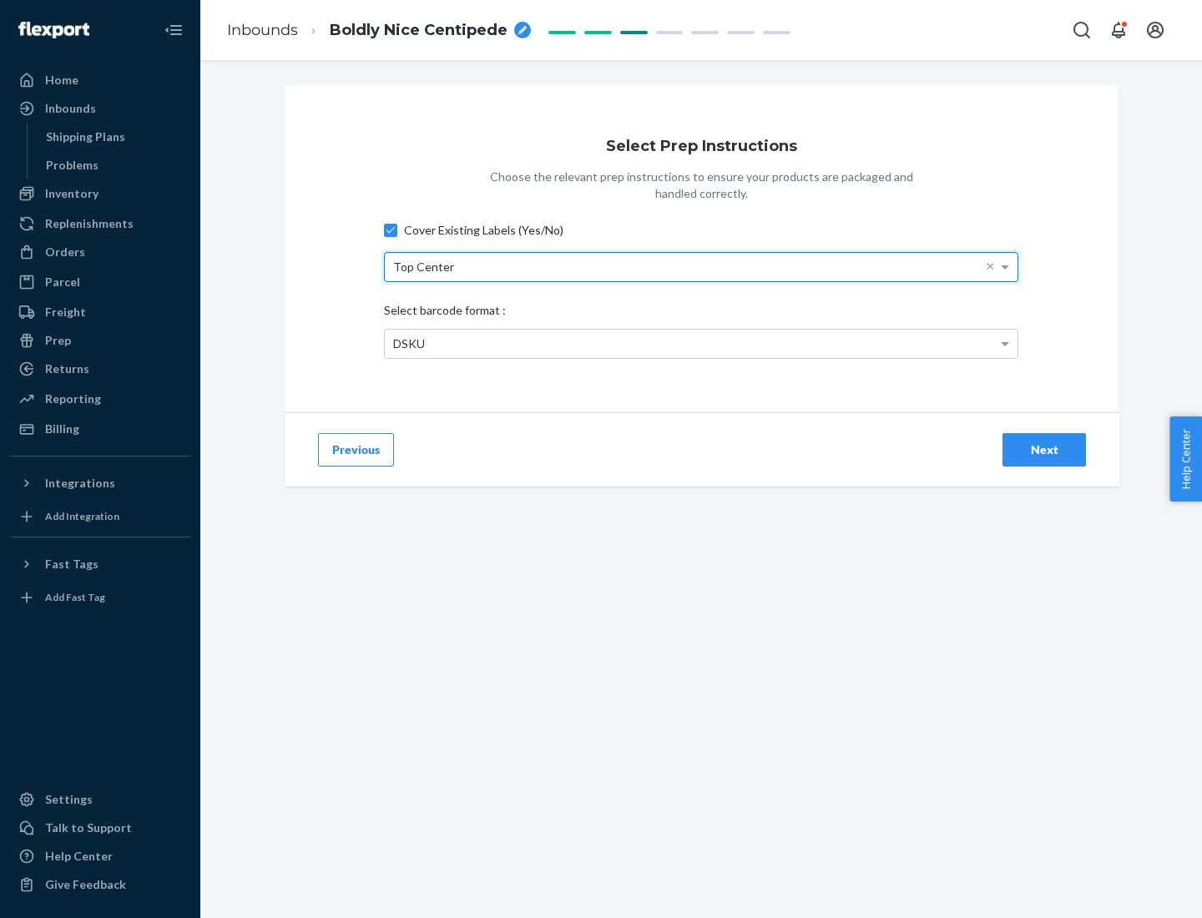
click at [701, 343] on div "DSKU" at bounding box center [701, 344] width 632 height 28
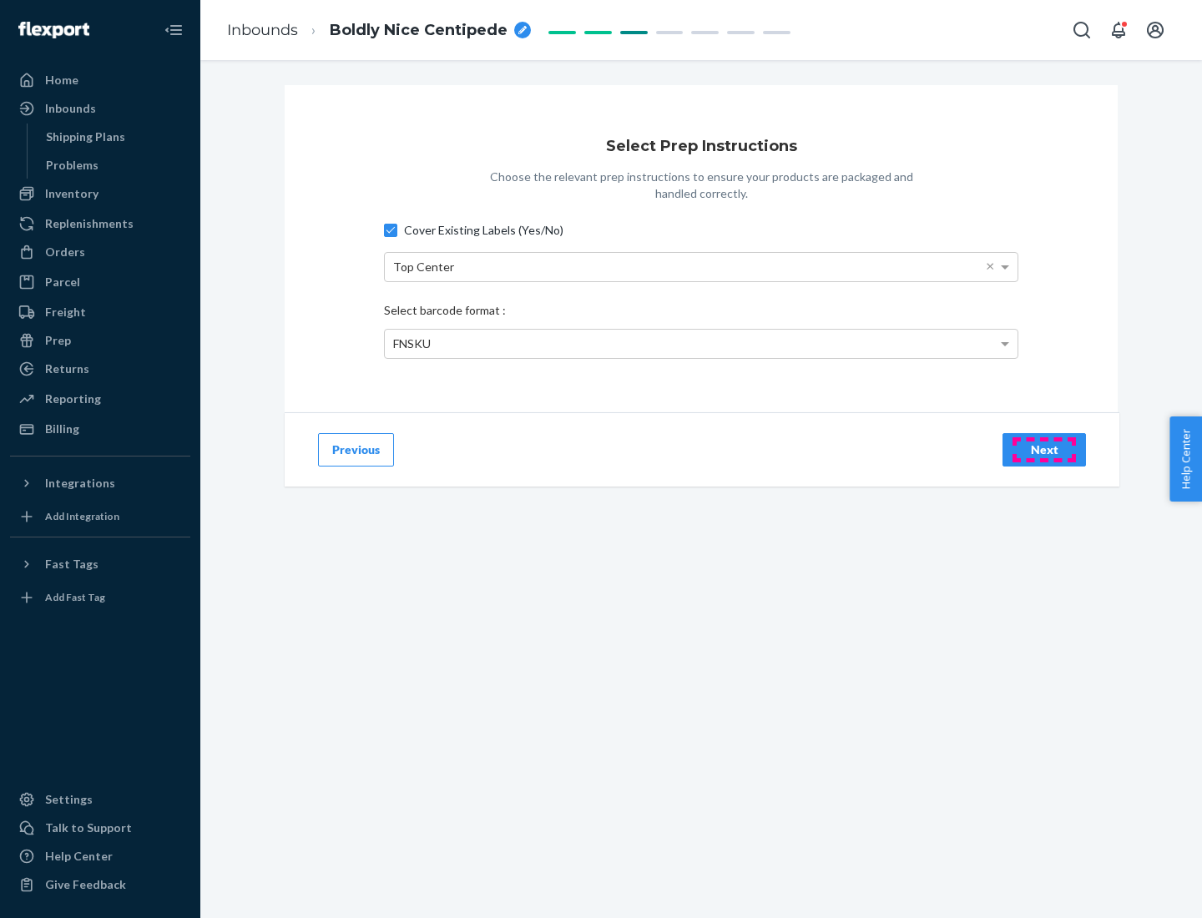
click at [1044, 449] on div "Next" at bounding box center [1043, 449] width 55 height 17
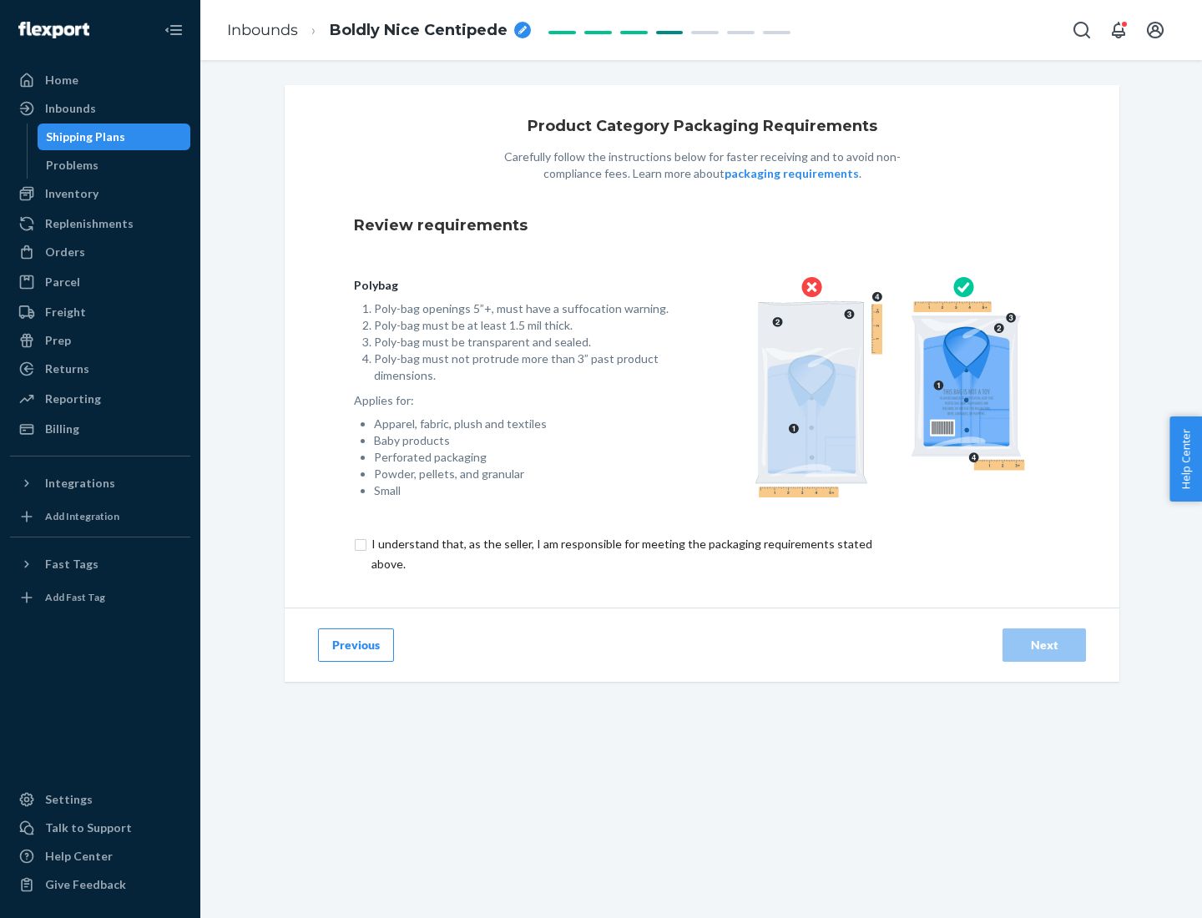
click at [620, 553] on input "checkbox" at bounding box center [631, 554] width 555 height 40
checkbox input "true"
click at [1044, 644] on div "Next" at bounding box center [1043, 645] width 55 height 17
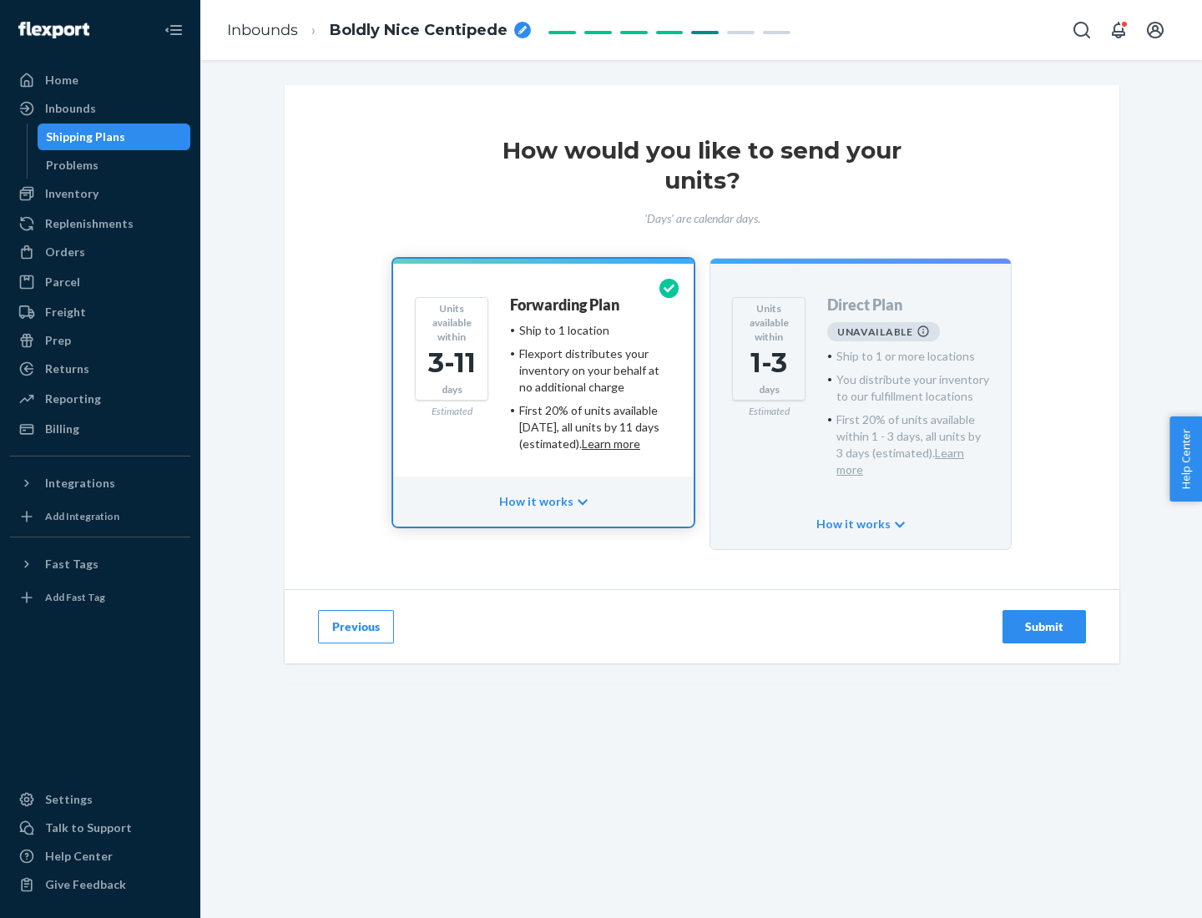
click at [566, 305] on h4 "Forwarding Plan" at bounding box center [564, 305] width 109 height 17
click at [1044, 618] on div "Submit" at bounding box center [1043, 626] width 55 height 17
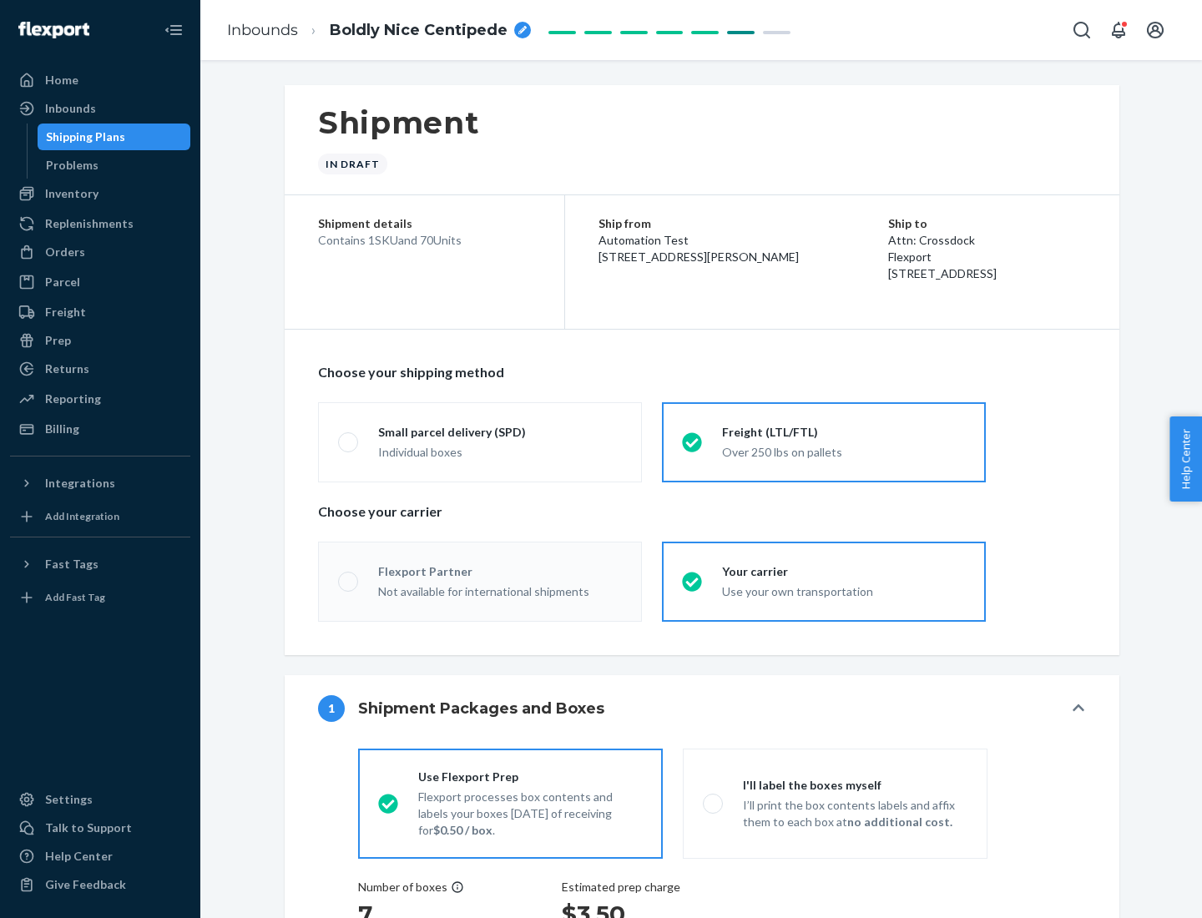
radio input "true"
radio input "false"
radio input "true"
radio input "false"
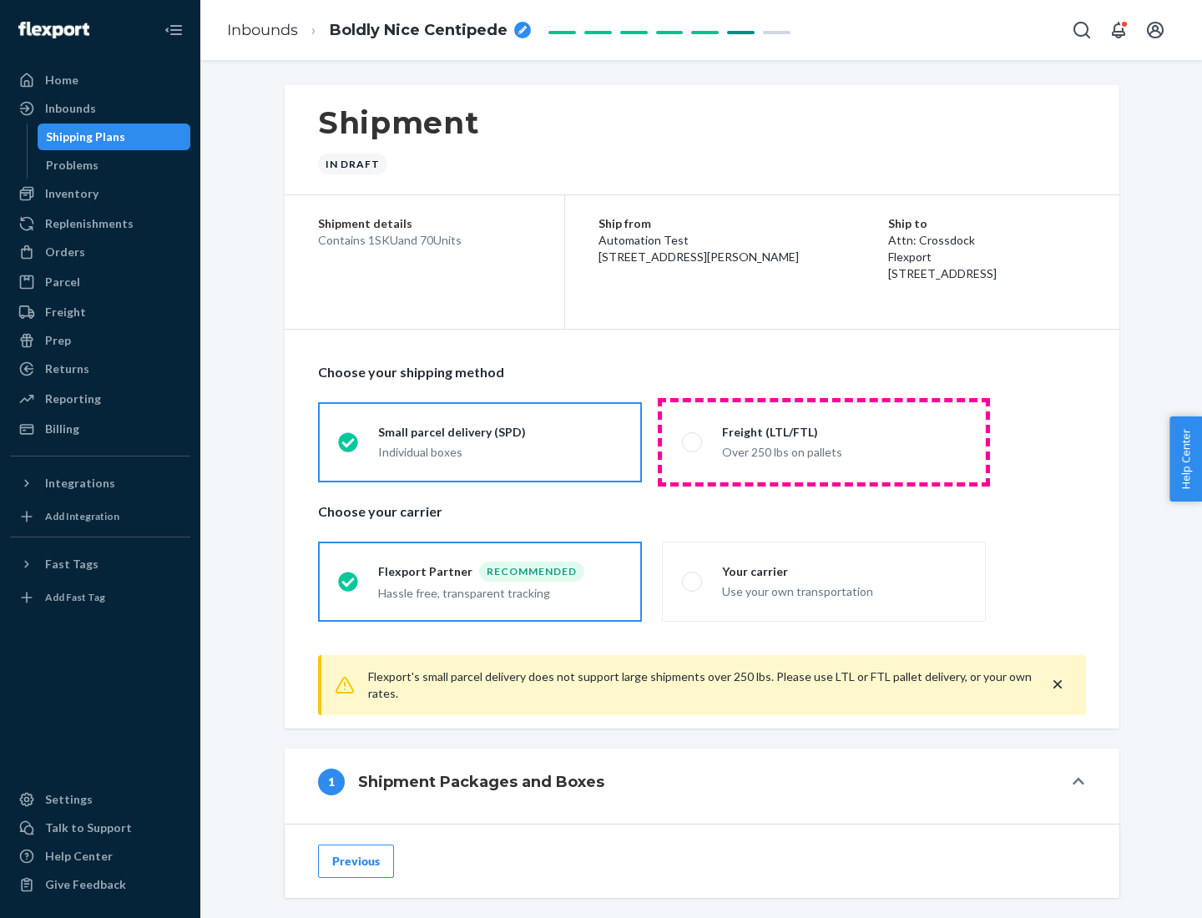
click at [824, 441] on div "Over 250 lbs on pallets" at bounding box center [844, 451] width 244 height 20
click at [693, 441] on input "Freight (LTL/FTL) Over 250 lbs on pallets" at bounding box center [687, 441] width 11 height 11
radio input "true"
radio input "false"
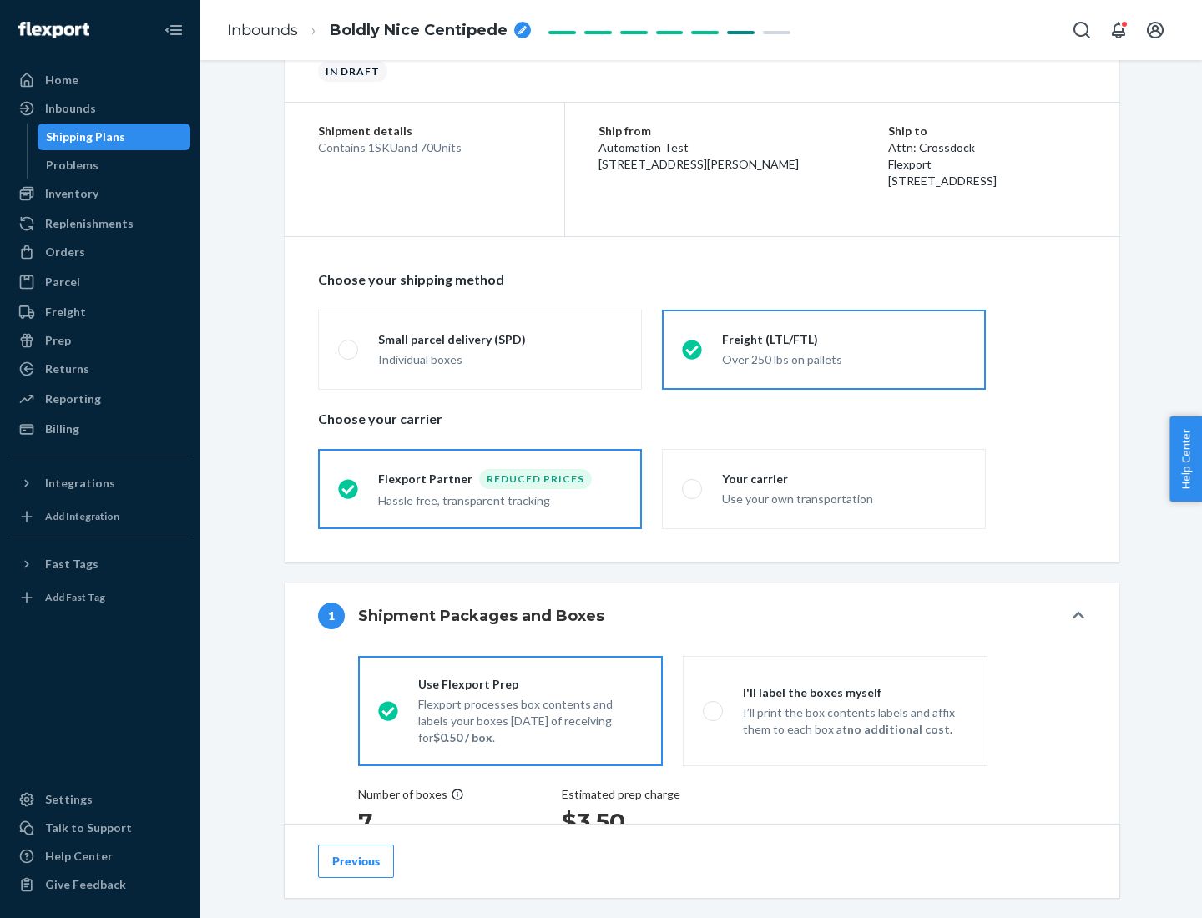
click at [480, 489] on div "Hassle free, transparent tracking" at bounding box center [500, 499] width 244 height 20
click at [349, 488] on input "Flexport Partner Reduced prices Hassle free, transparent tracking" at bounding box center [343, 488] width 11 height 11
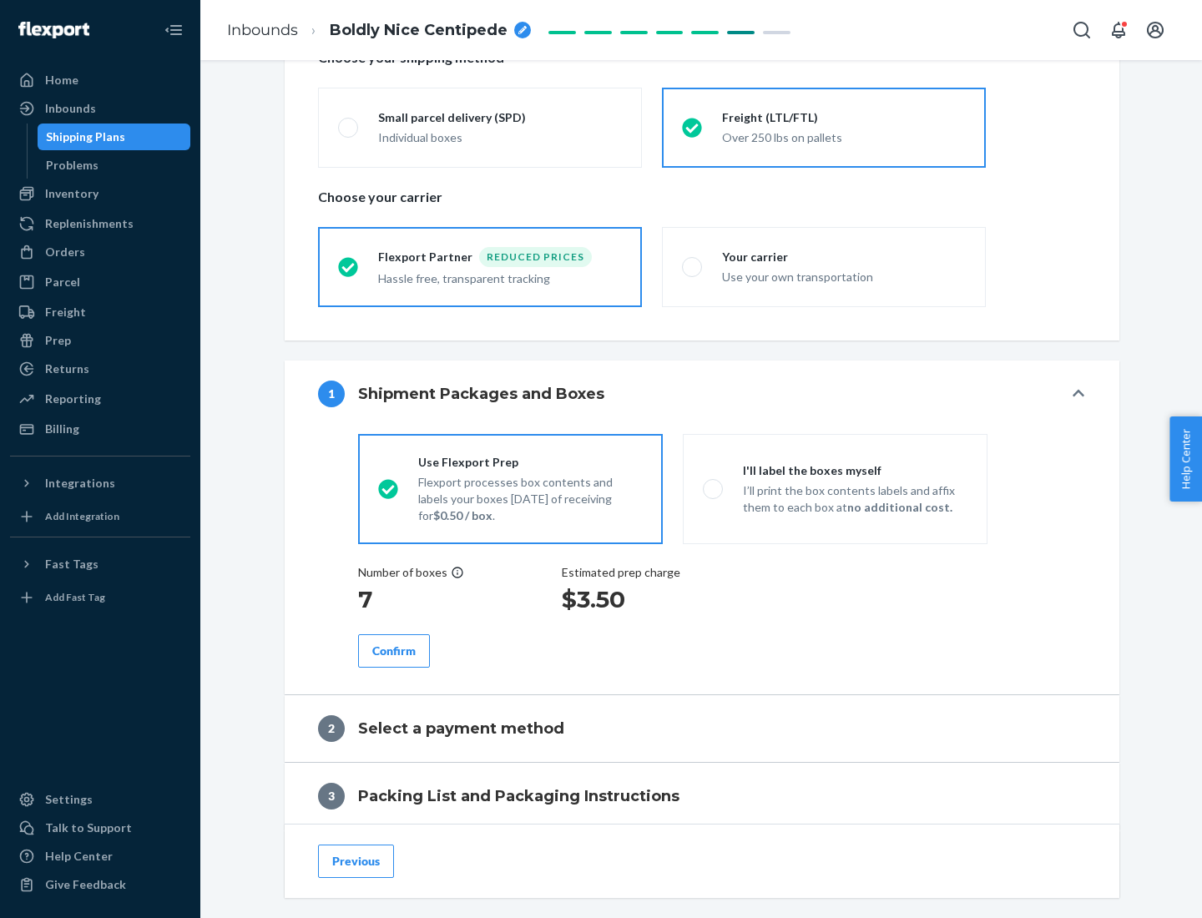
click at [834, 488] on p "I’ll print the box contents labels and affix them to each box at no additional …" at bounding box center [855, 498] width 224 height 33
click at [713, 488] on input "I'll label the boxes myself I’ll print the box contents labels and affix them t…" at bounding box center [708, 488] width 11 height 11
radio input "true"
radio input "false"
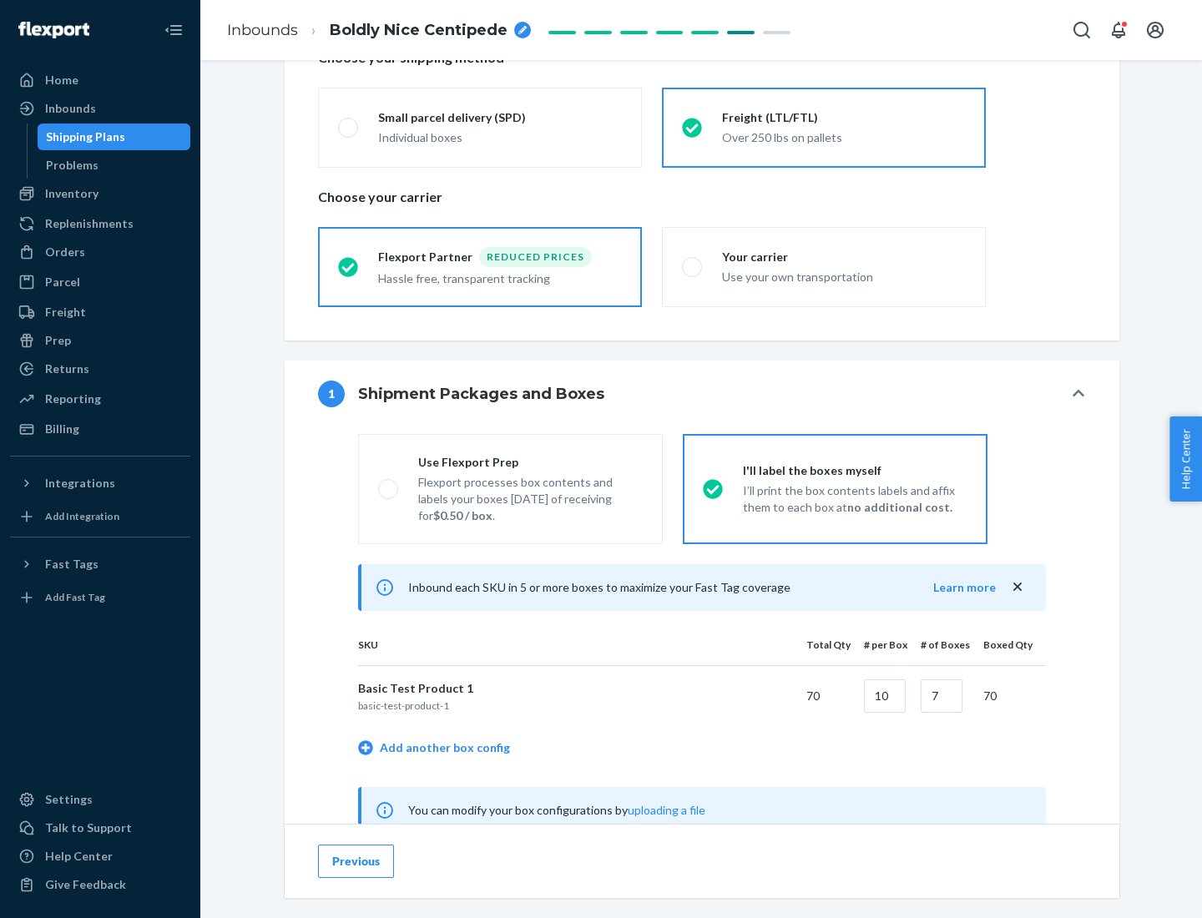
scroll to position [521, 0]
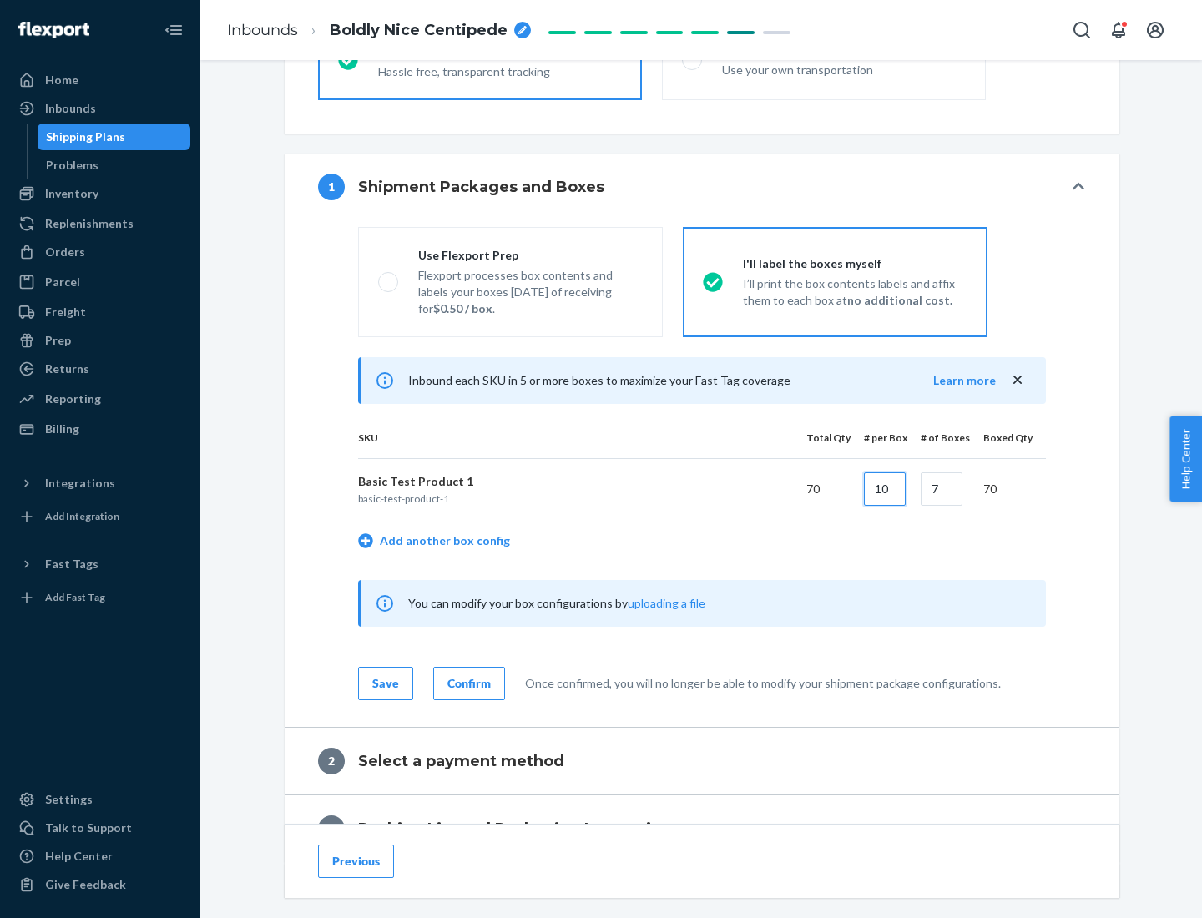
type input "10"
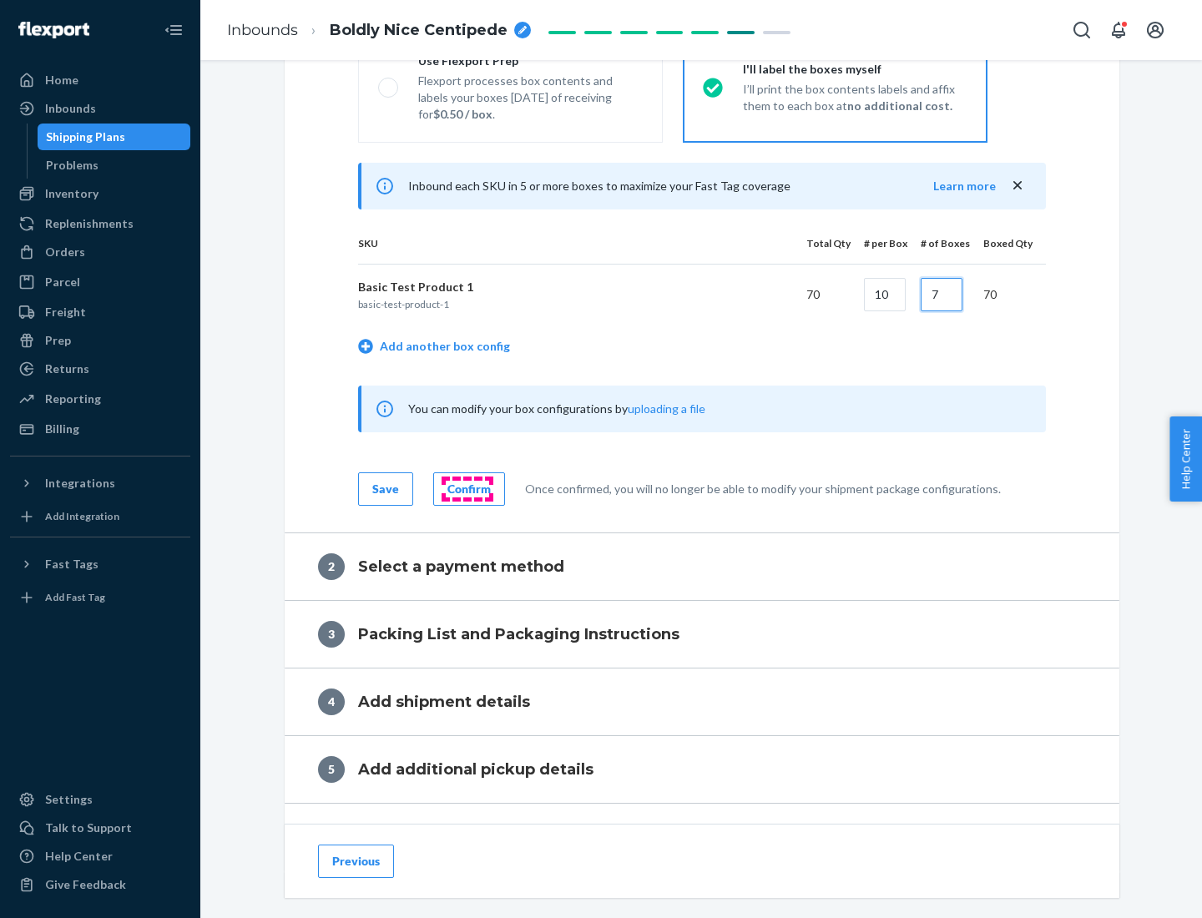
type input "7"
click at [466, 488] on div "Confirm" at bounding box center [468, 489] width 43 height 17
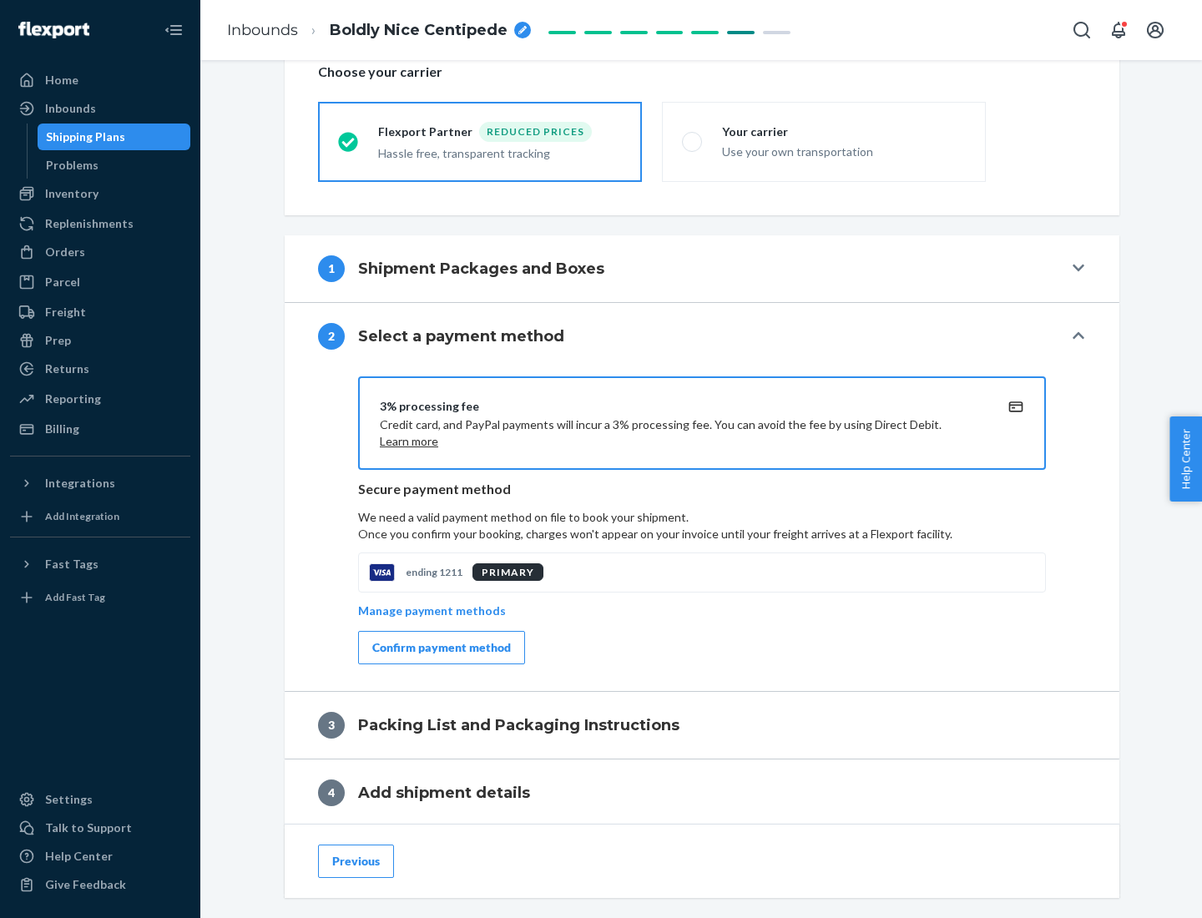
scroll to position [598, 0]
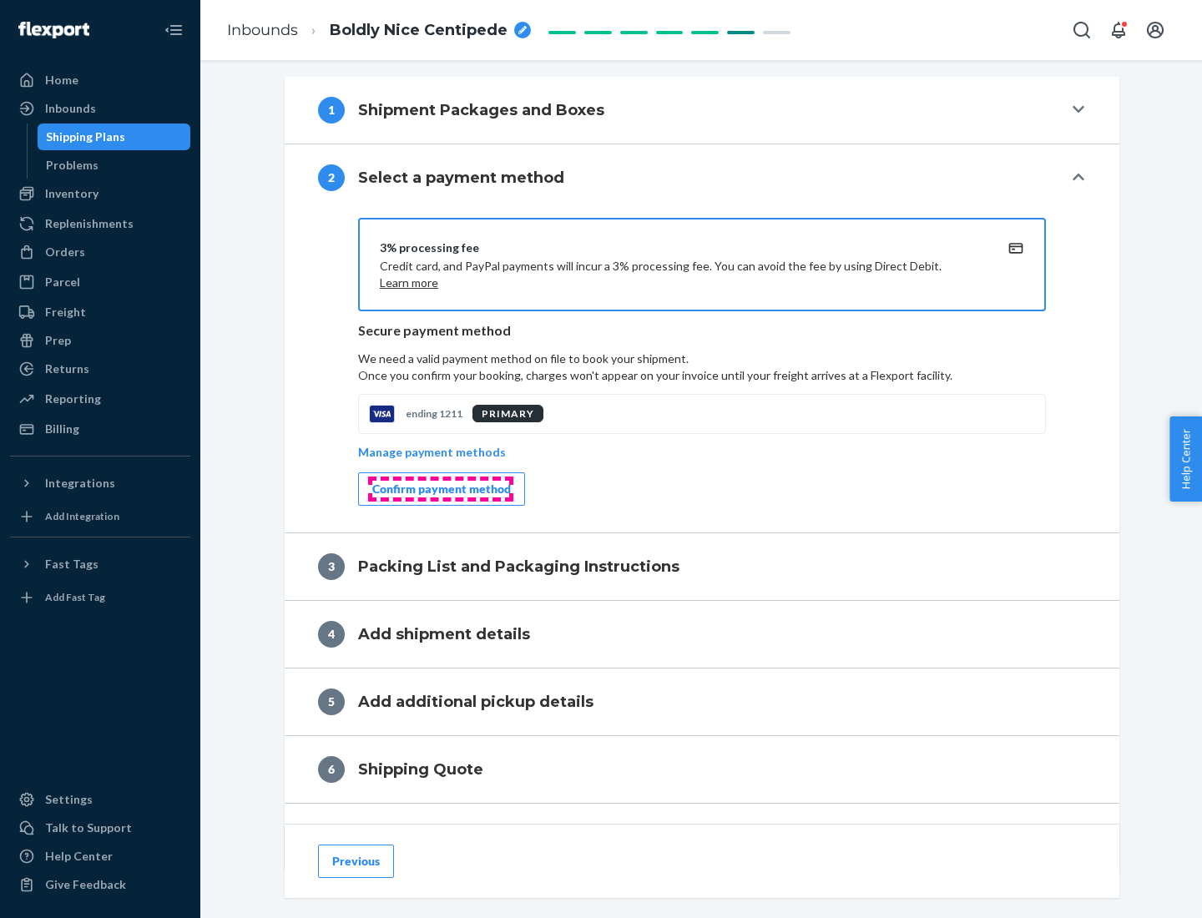
click at [440, 489] on div "Confirm payment method" at bounding box center [441, 489] width 139 height 17
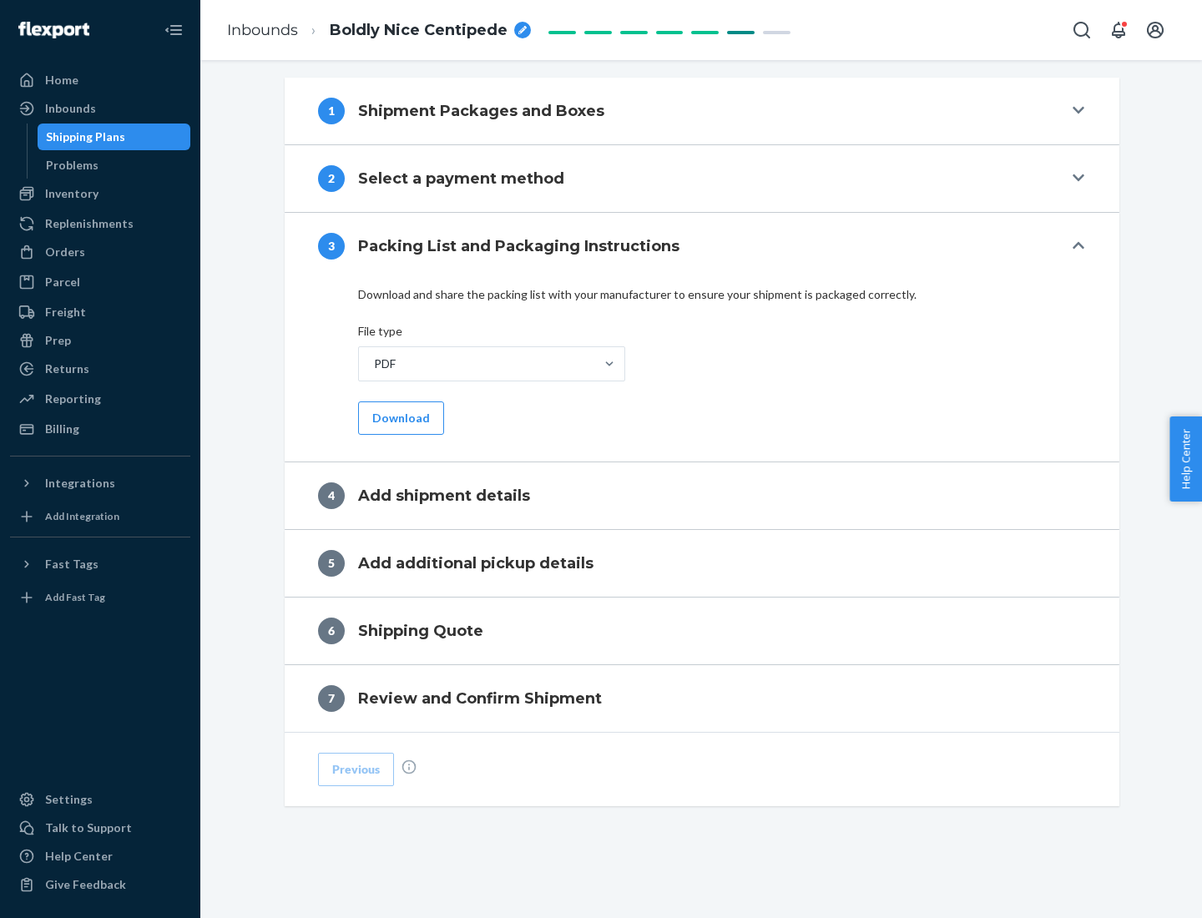
scroll to position [526, 0]
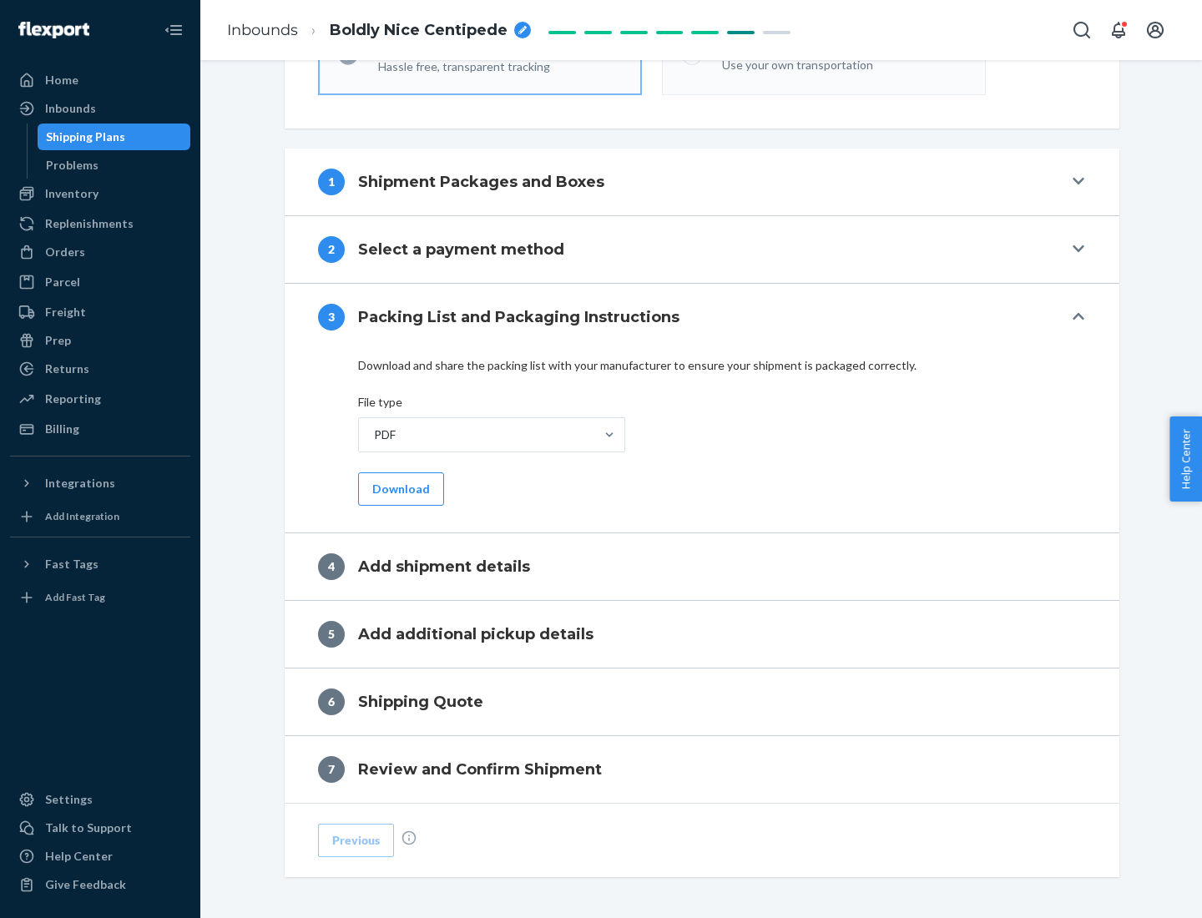
click at [399, 488] on button "Download" at bounding box center [401, 488] width 86 height 33
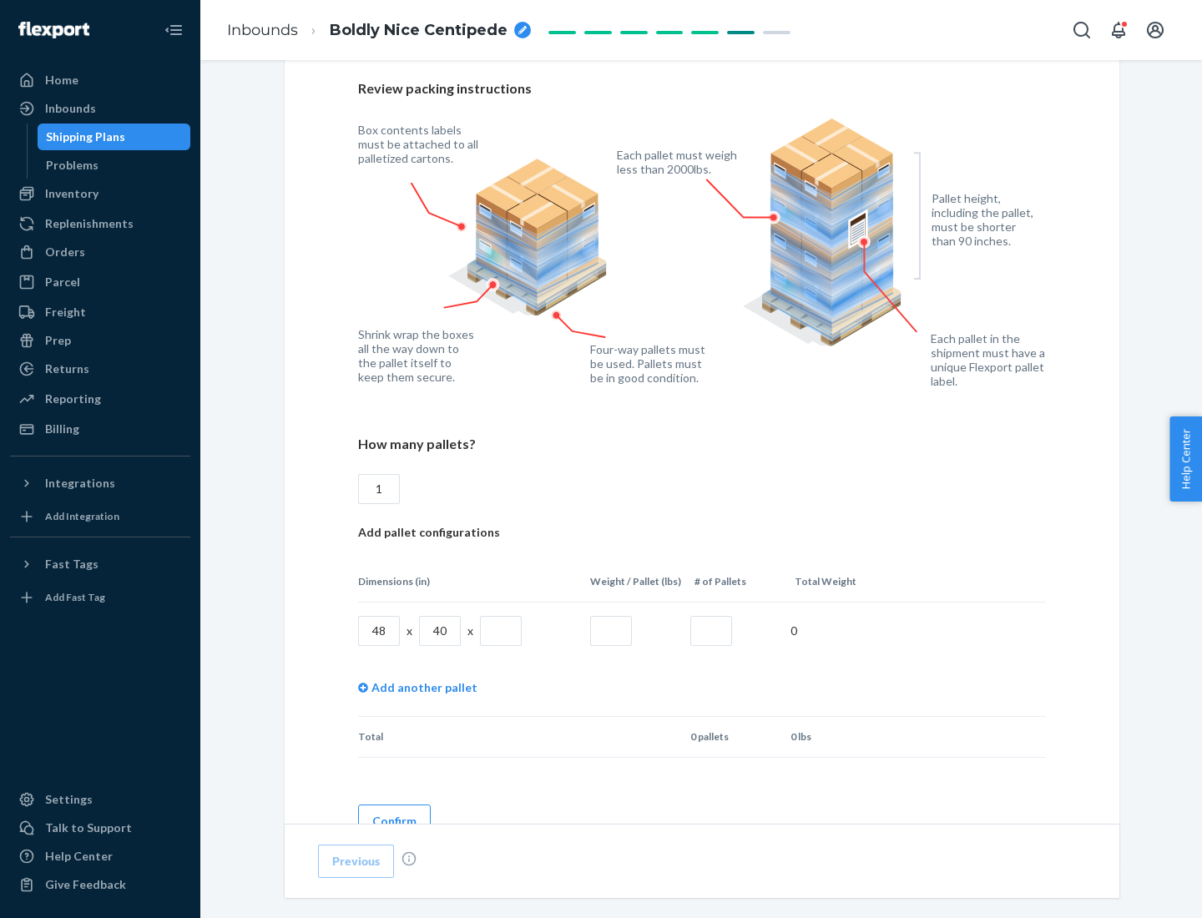
scroll to position [1145, 0]
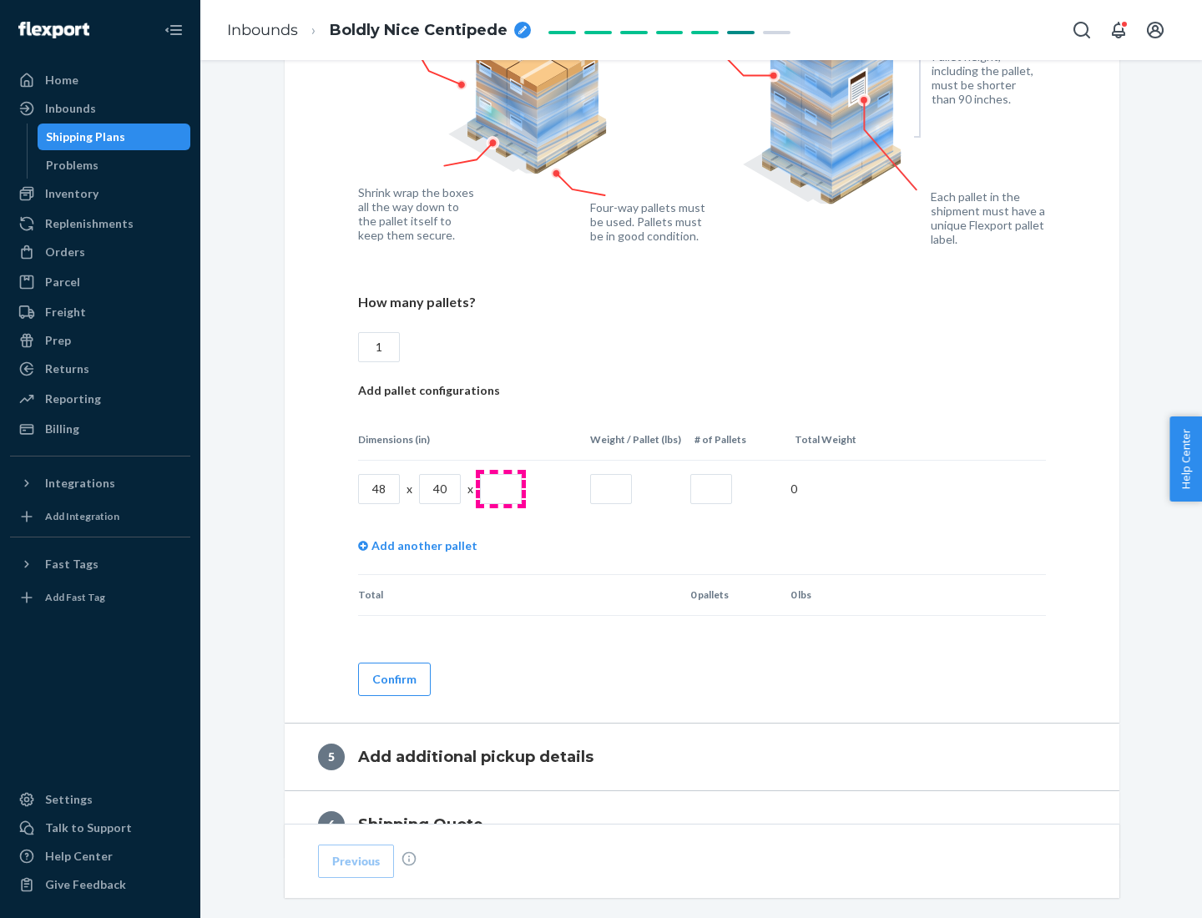
type input "1"
type input "40"
type input "200"
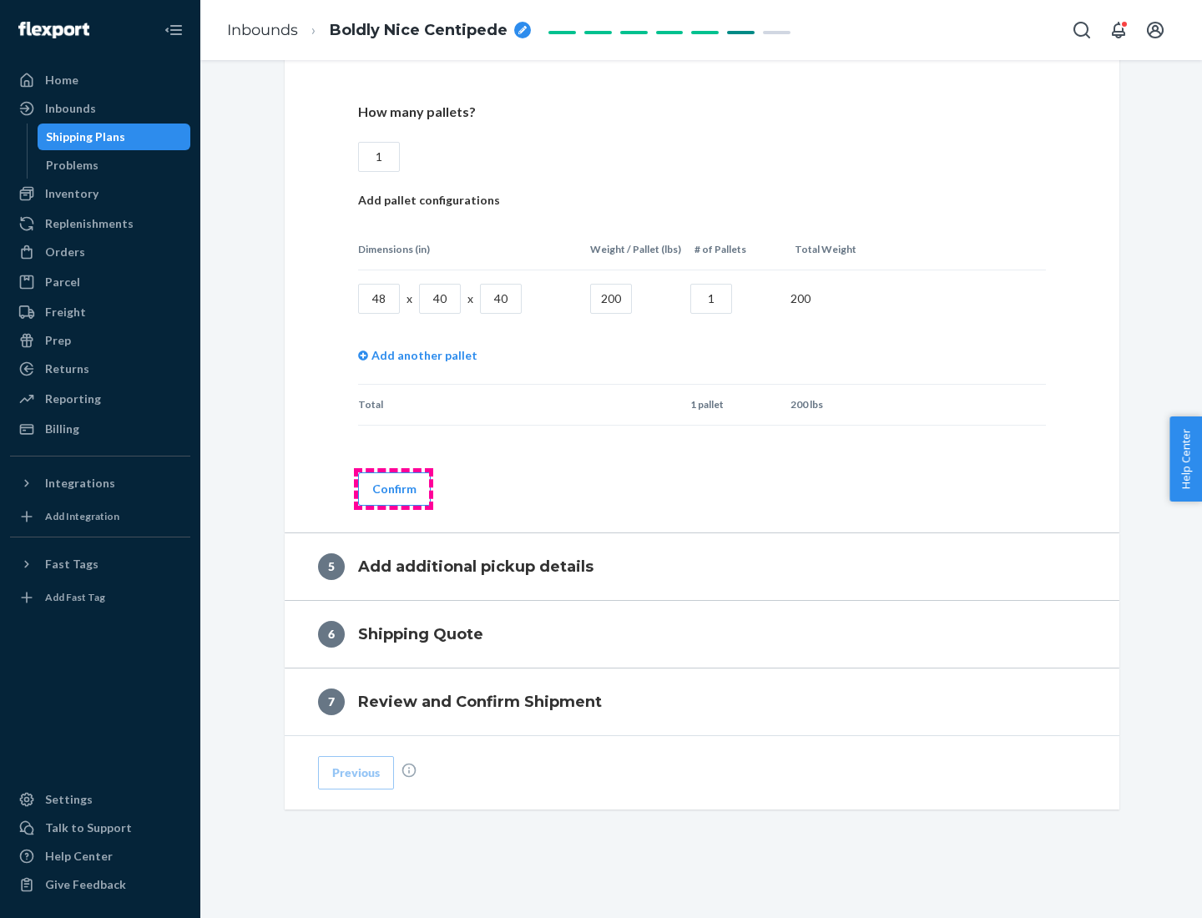
type input "1"
click at [393, 488] on button "Confirm" at bounding box center [394, 488] width 73 height 33
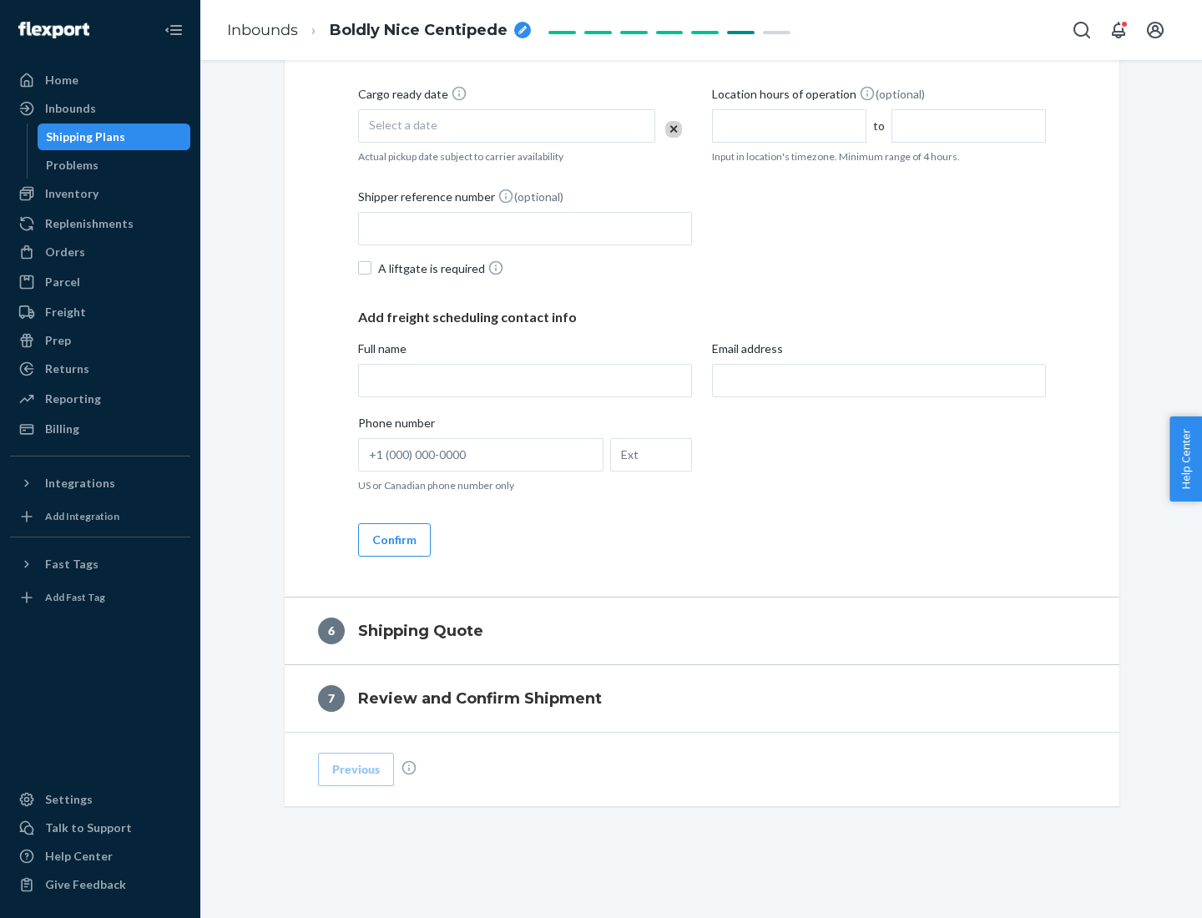
scroll to position [571, 0]
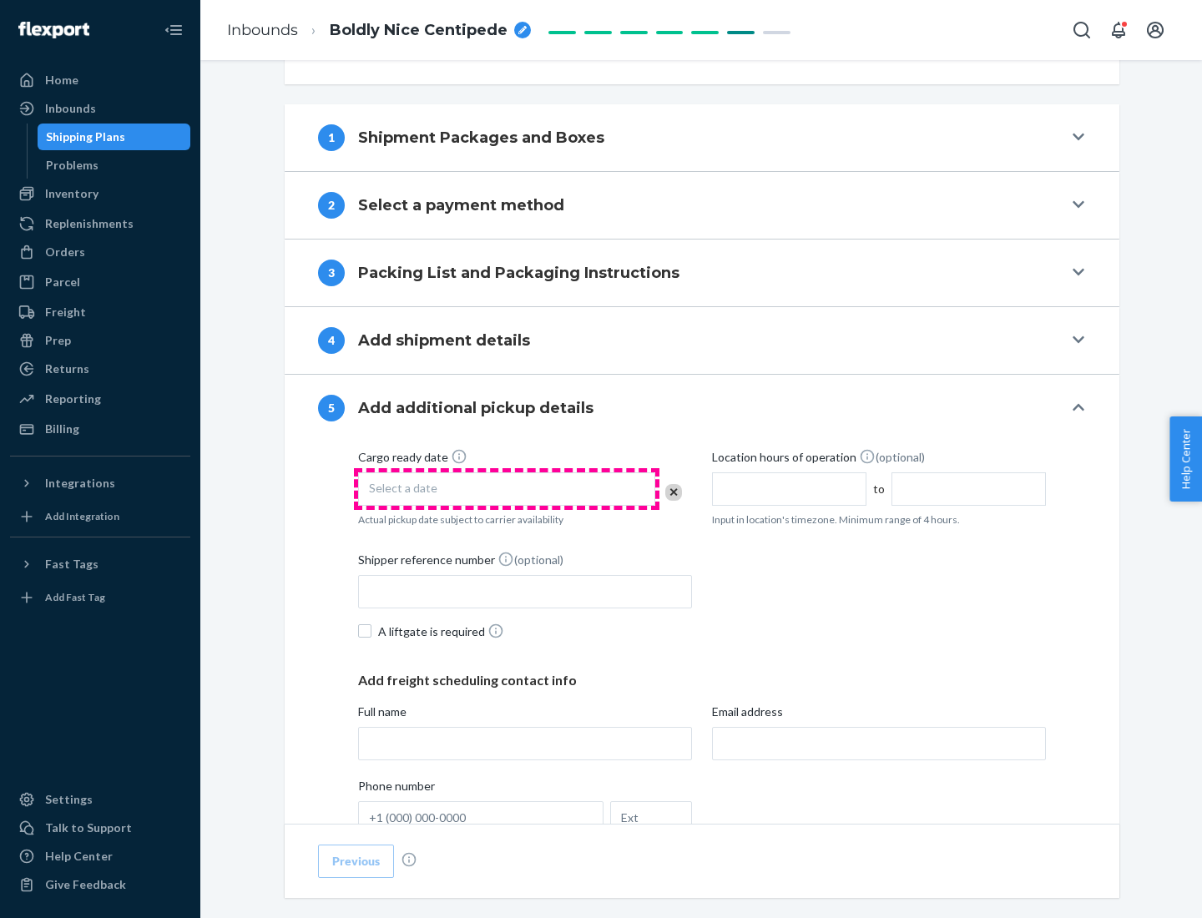
click at [506, 488] on div "Select a date" at bounding box center [506, 488] width 297 height 33
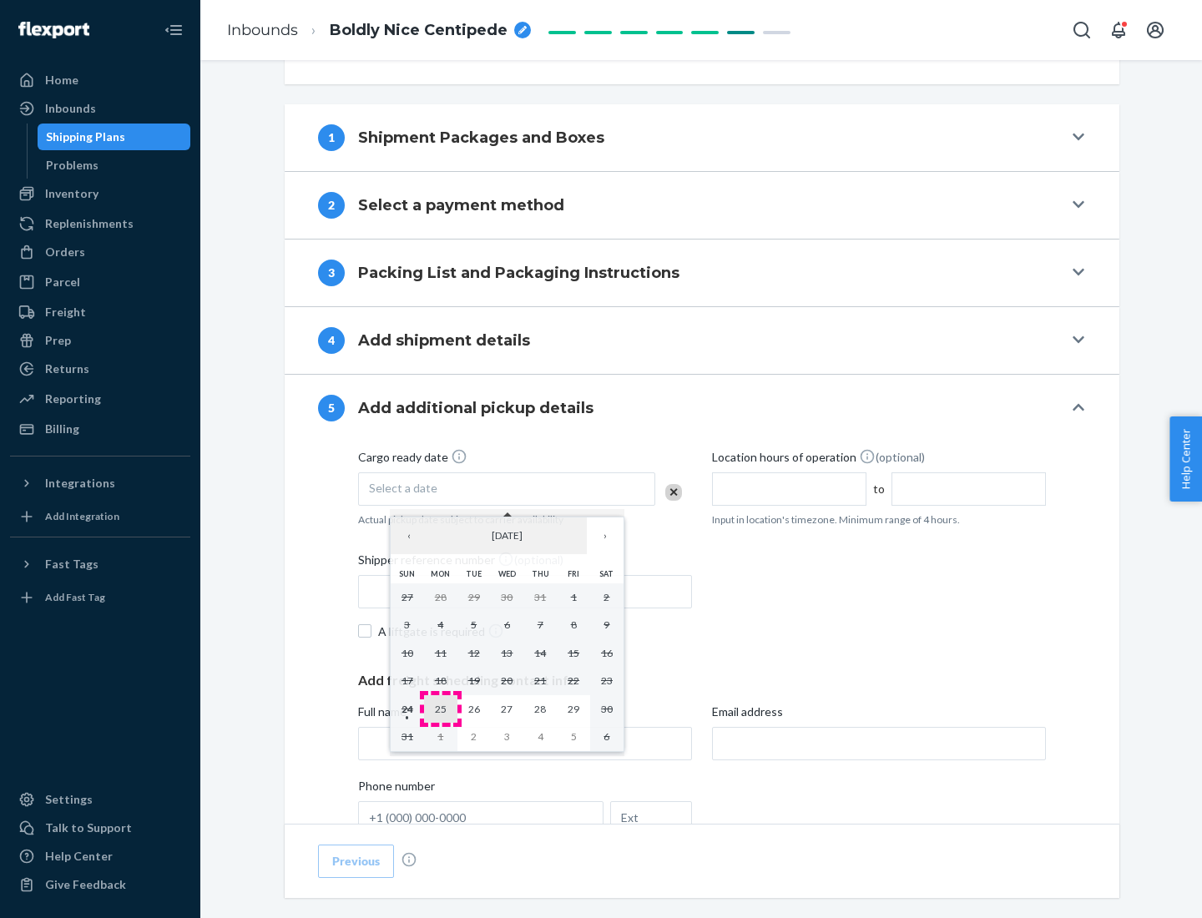
click at [440, 708] on abbr "25" at bounding box center [441, 709] width 12 height 13
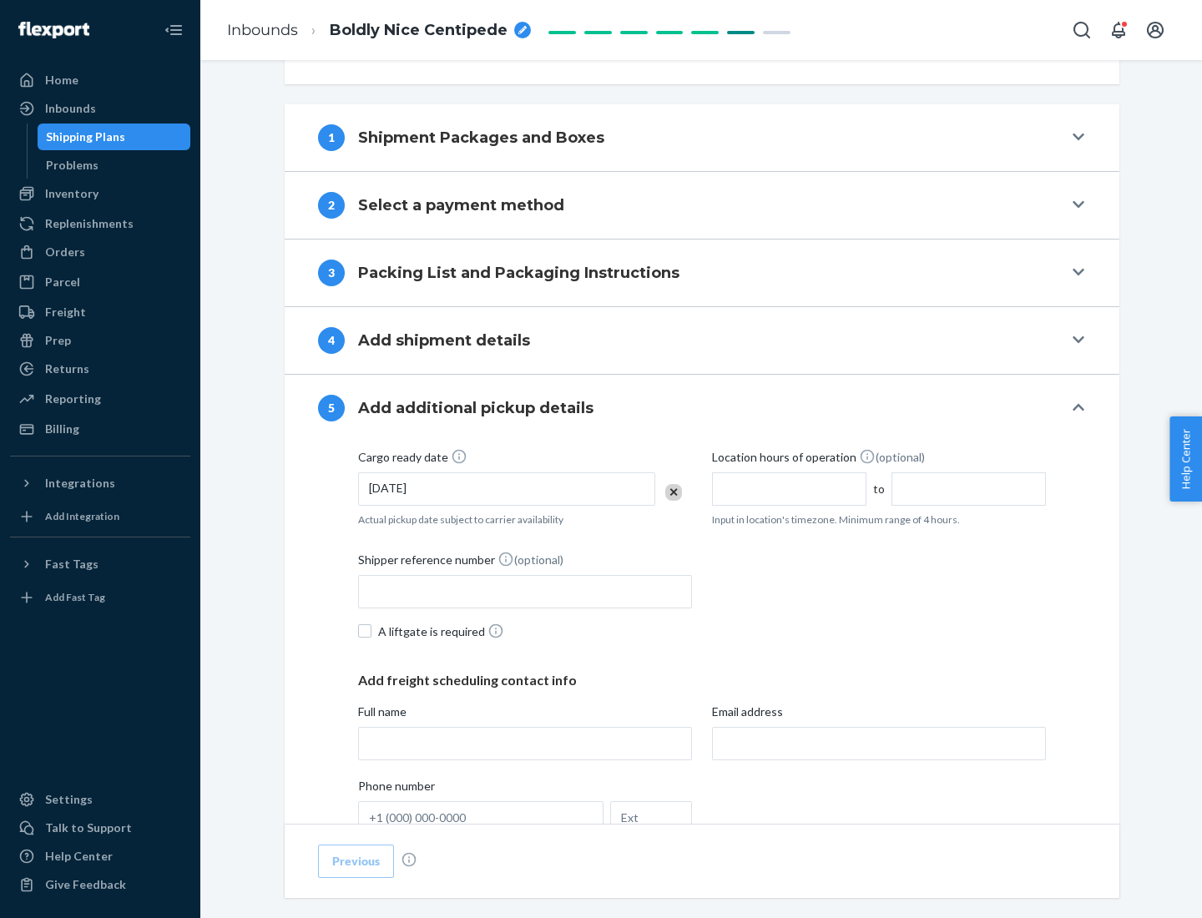
scroll to position [825, 0]
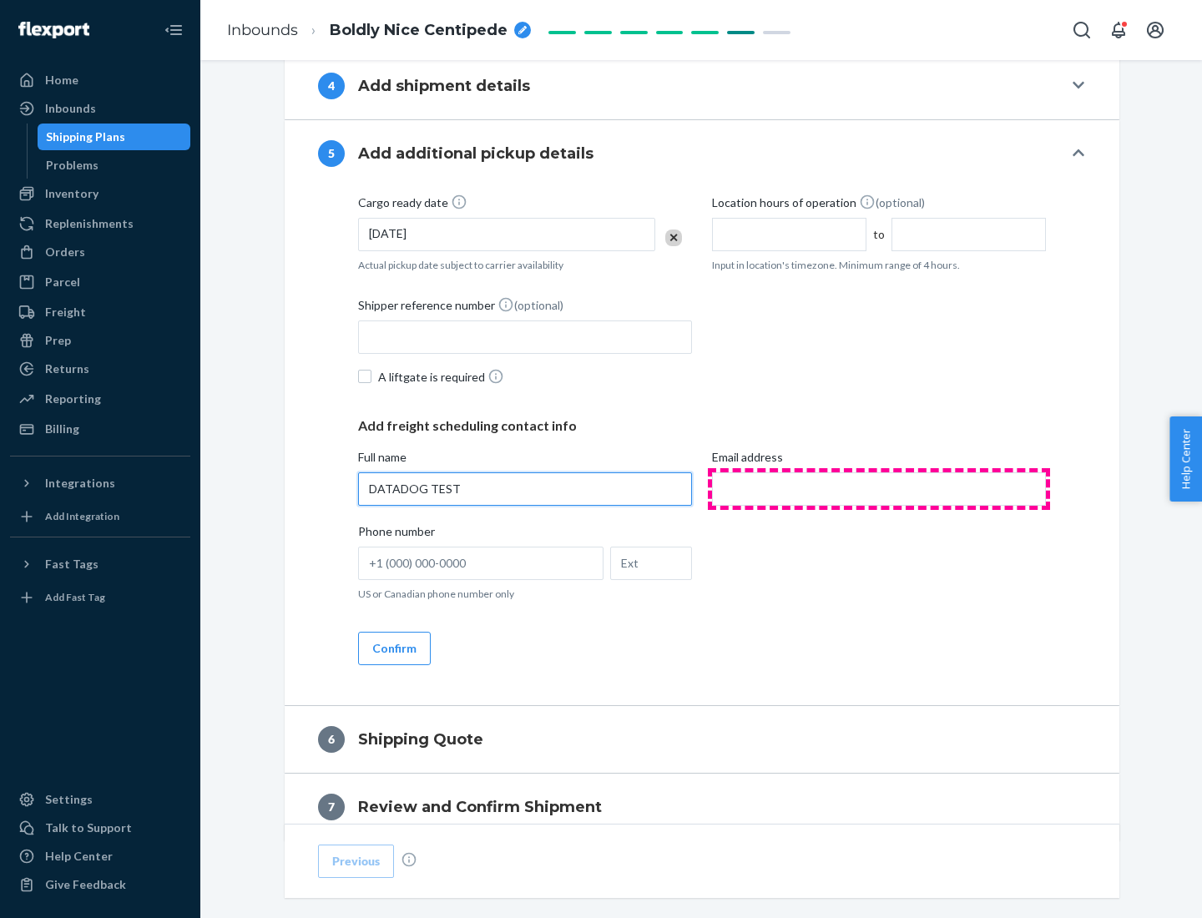
type input "DATADOG TEST"
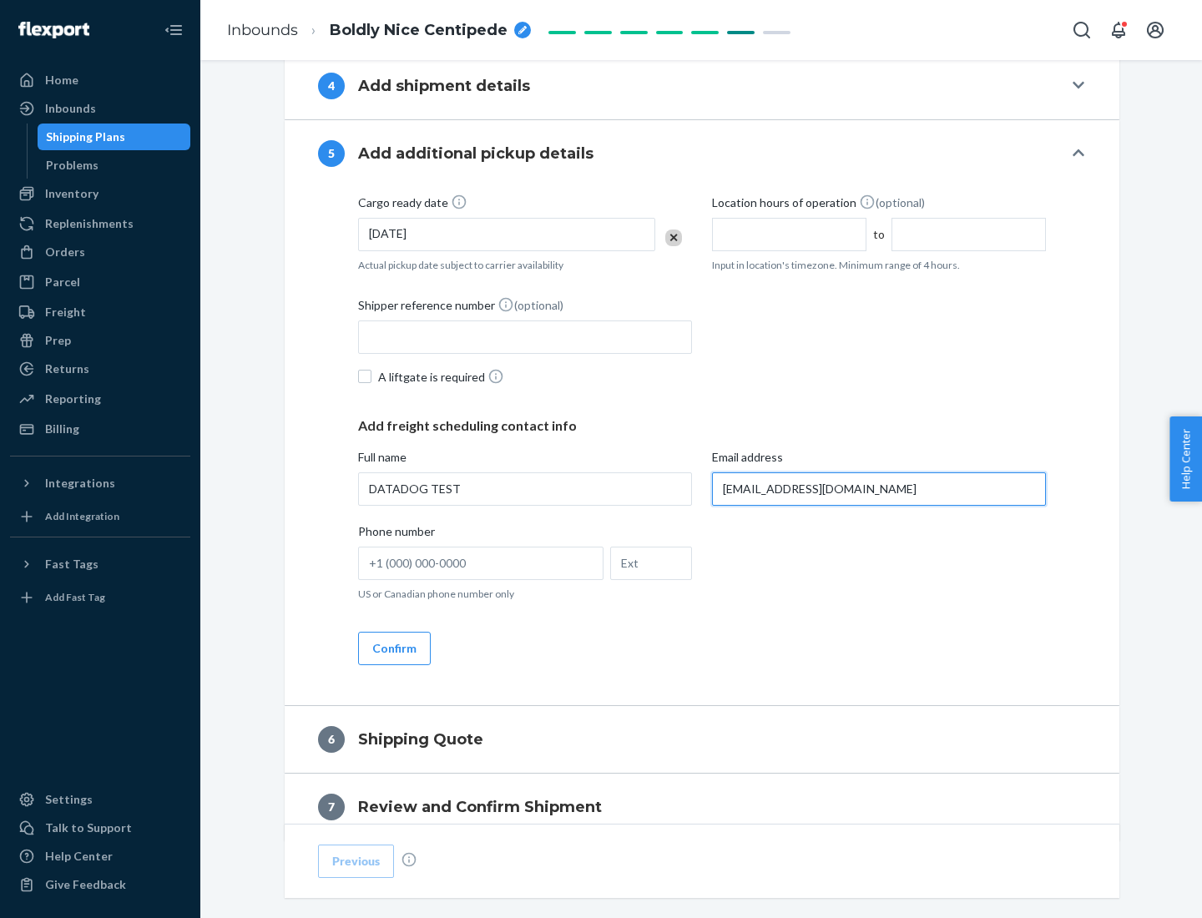
scroll to position [899, 0]
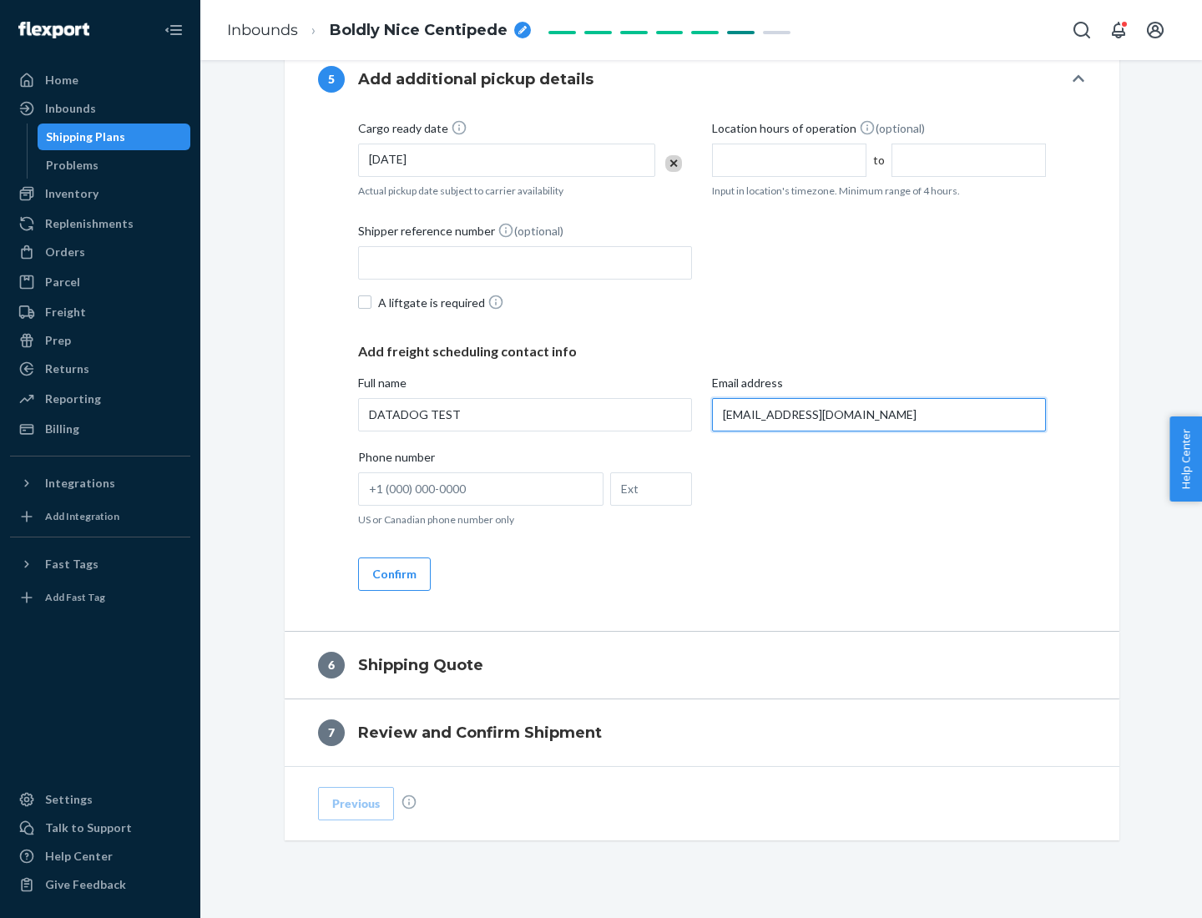
type input "[EMAIL_ADDRESS][DOMAIN_NAME]"
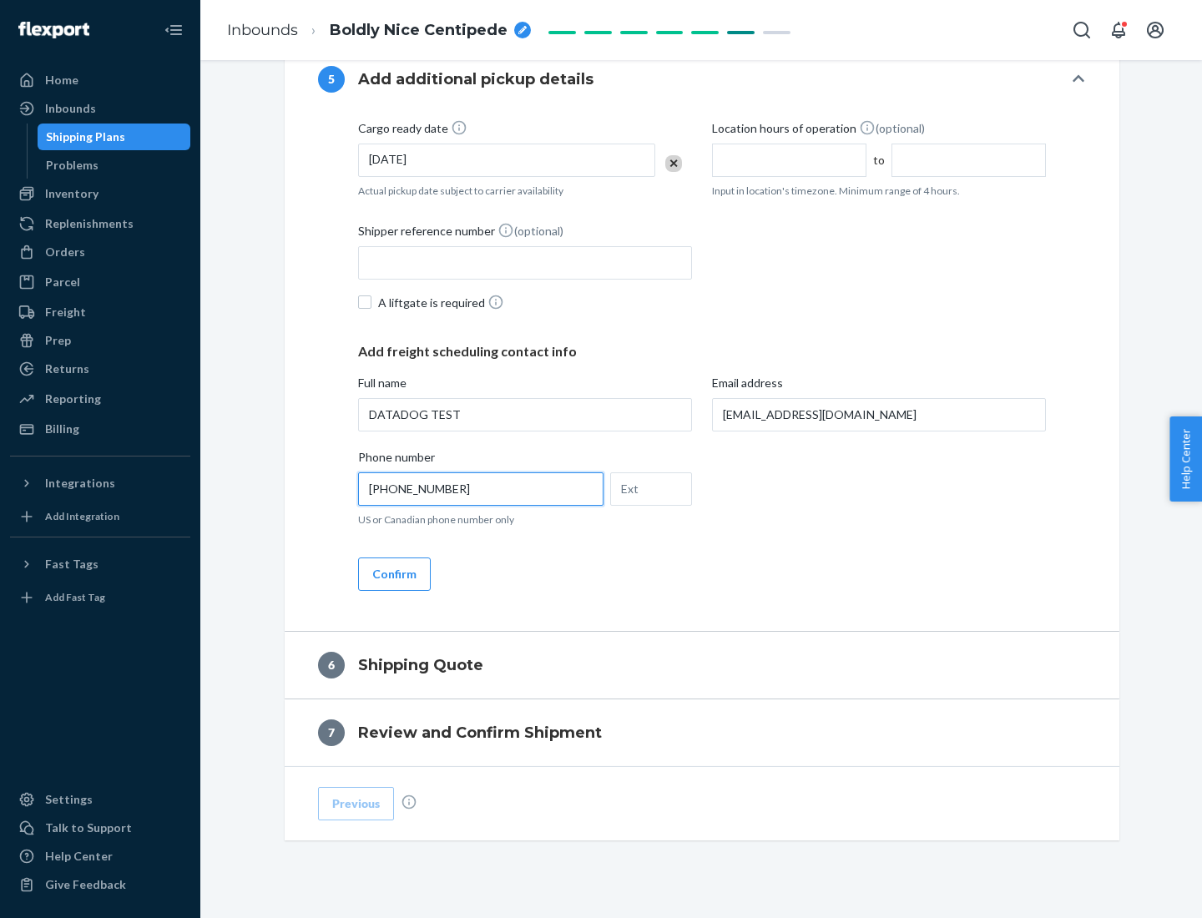
scroll to position [934, 0]
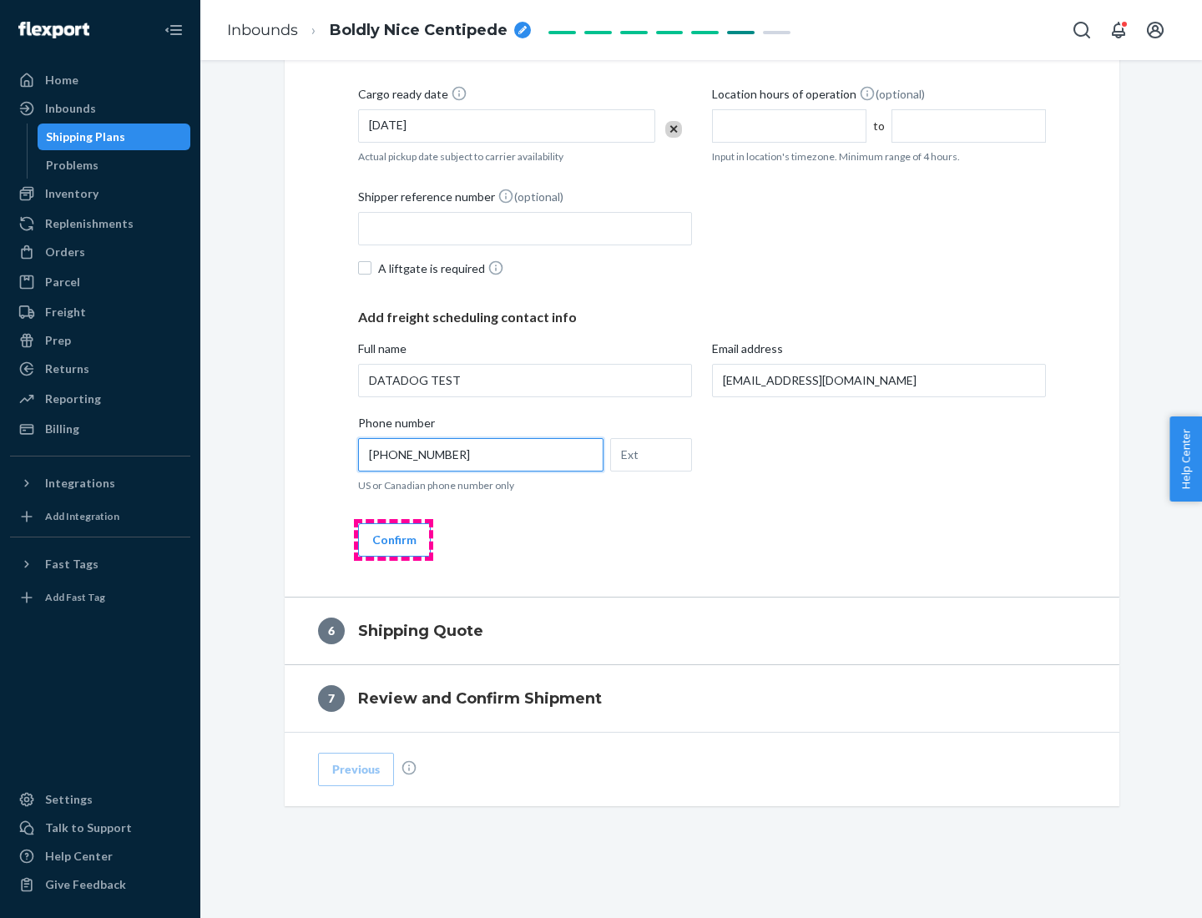
type input "[PHONE_NUMBER]"
click at [393, 539] on button "Confirm" at bounding box center [394, 539] width 73 height 33
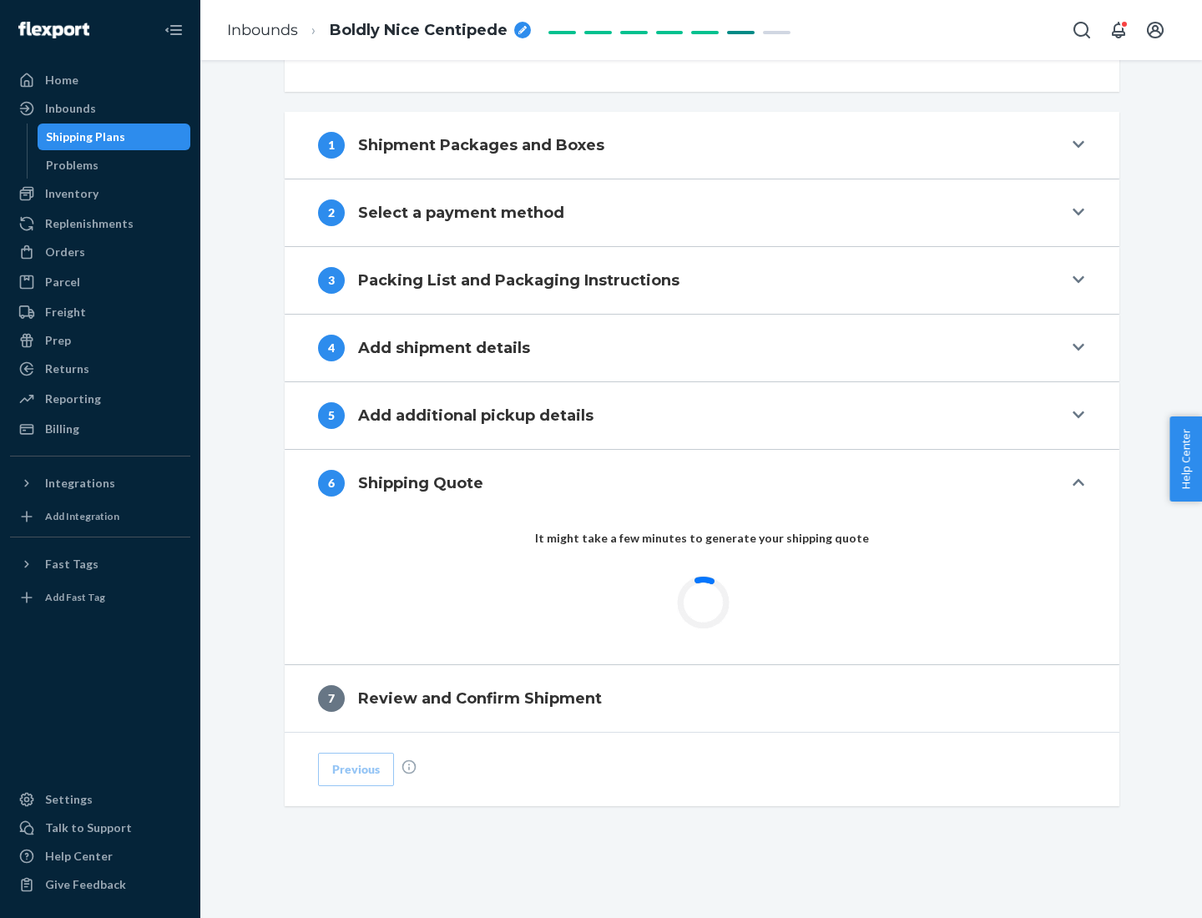
scroll to position [623, 0]
